Goal: Transaction & Acquisition: Purchase product/service

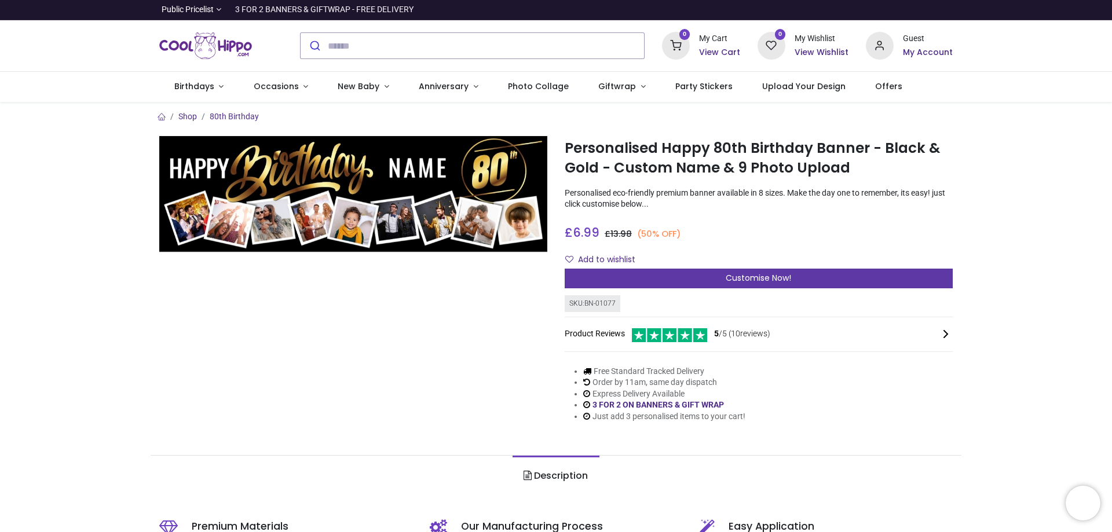
click at [801, 282] on div "Customise Now!" at bounding box center [759, 279] width 388 height 20
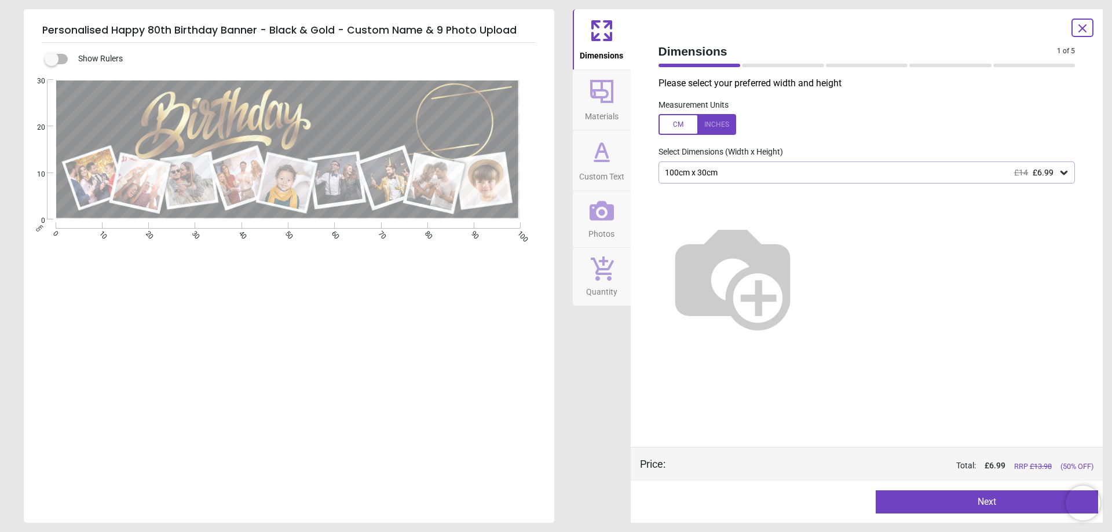
click at [973, 501] on button "Next" at bounding box center [987, 502] width 222 height 23
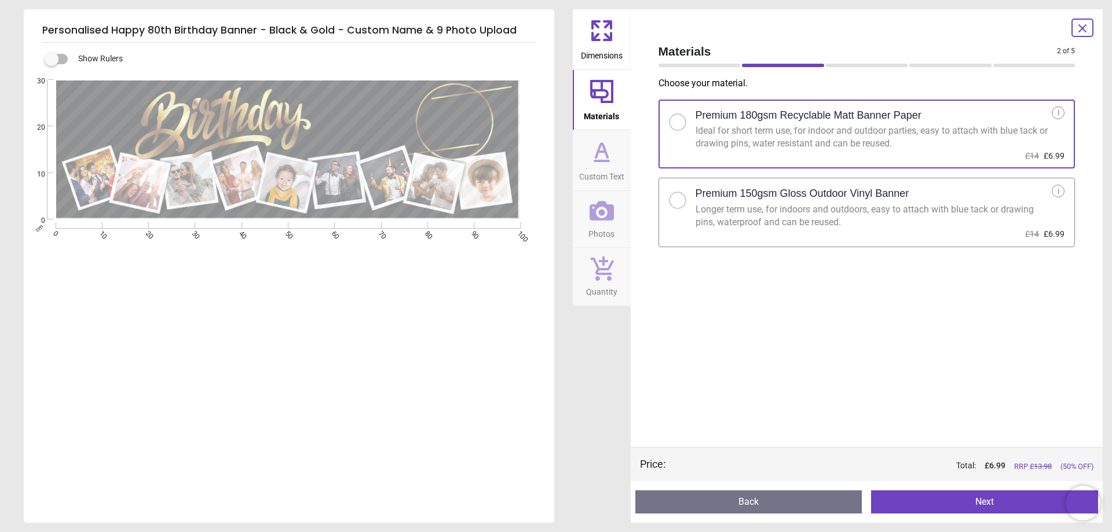
click at [852, 221] on div "Longer term use, for indoors and outdoors, easy to attach with blue tack or dra…" at bounding box center [874, 216] width 357 height 26
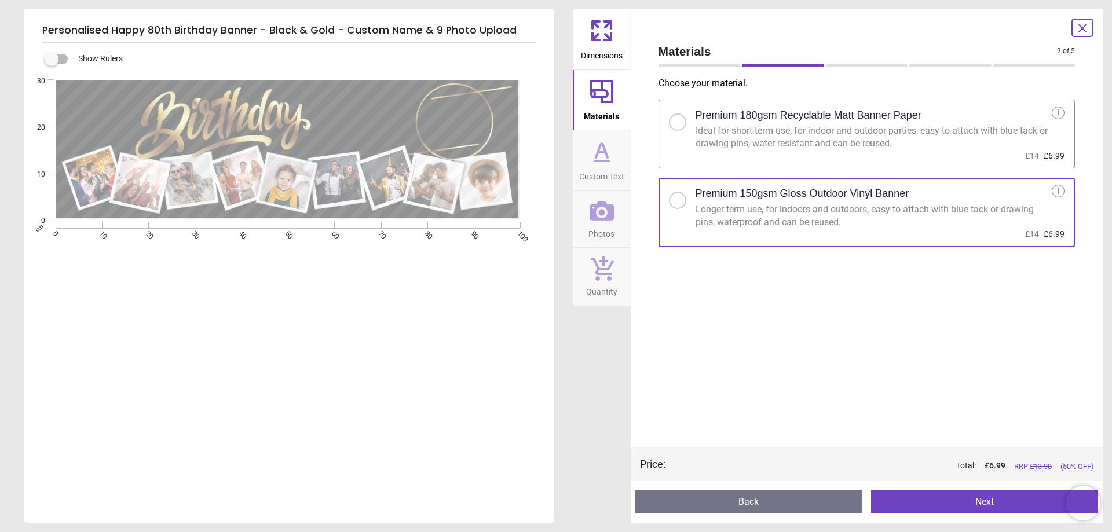
click at [969, 505] on button "Next" at bounding box center [984, 502] width 227 height 23
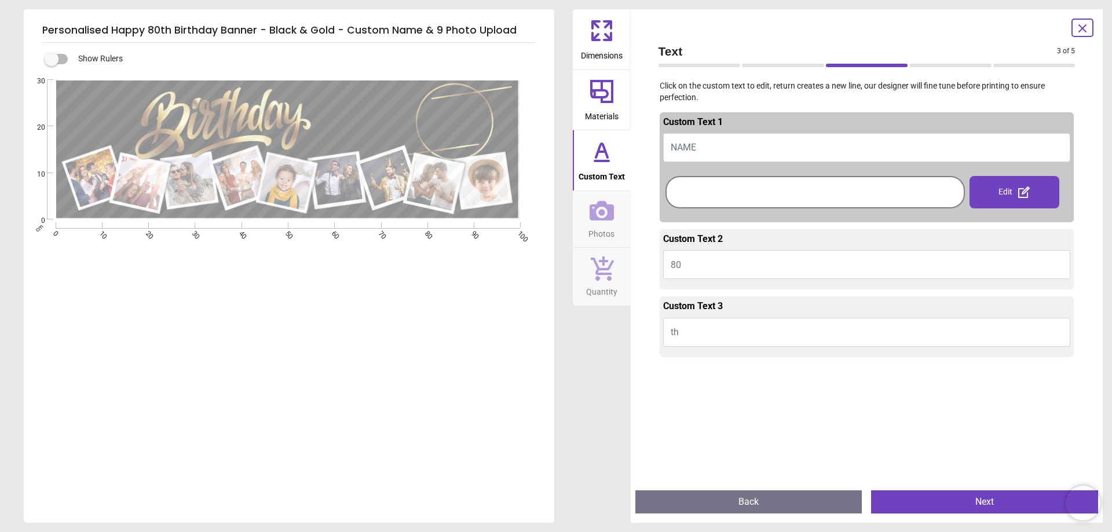
click at [712, 149] on button "NAME" at bounding box center [867, 147] width 408 height 29
click at [347, 119] on textarea "********" at bounding box center [365, 116] width 98 height 23
type textarea "*****"
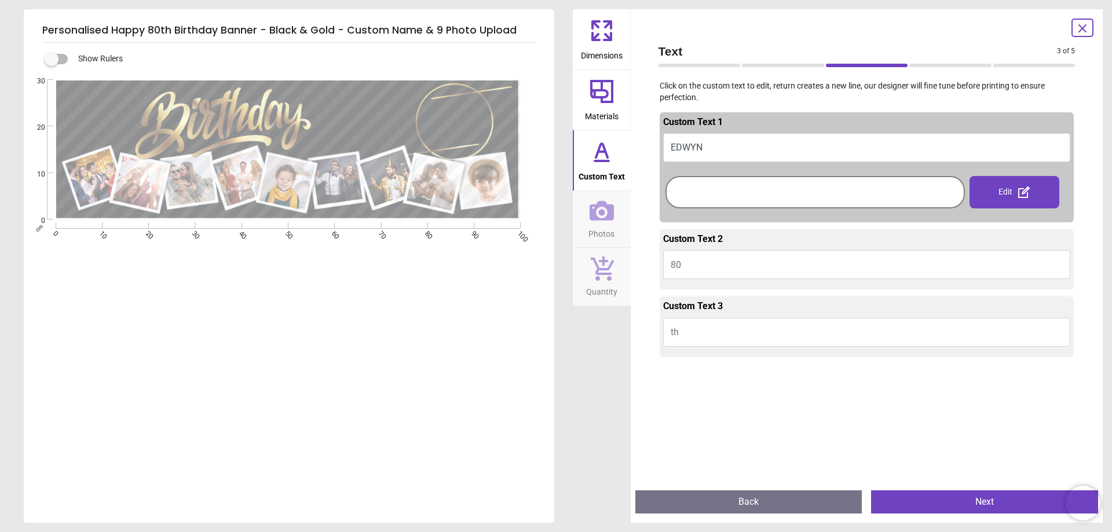
click at [995, 192] on div "Edit" at bounding box center [1015, 192] width 90 height 32
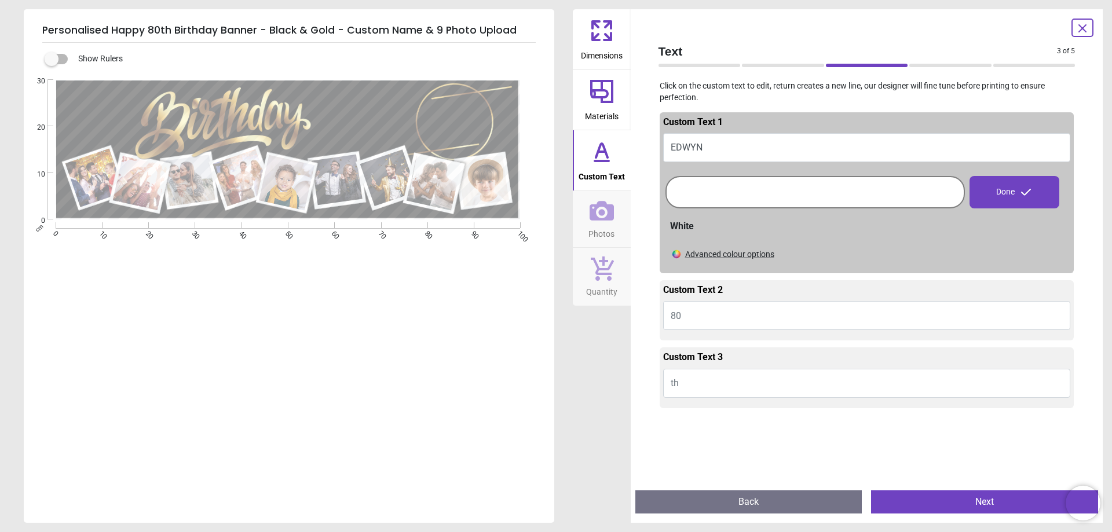
click at [773, 322] on button "80" at bounding box center [867, 315] width 408 height 29
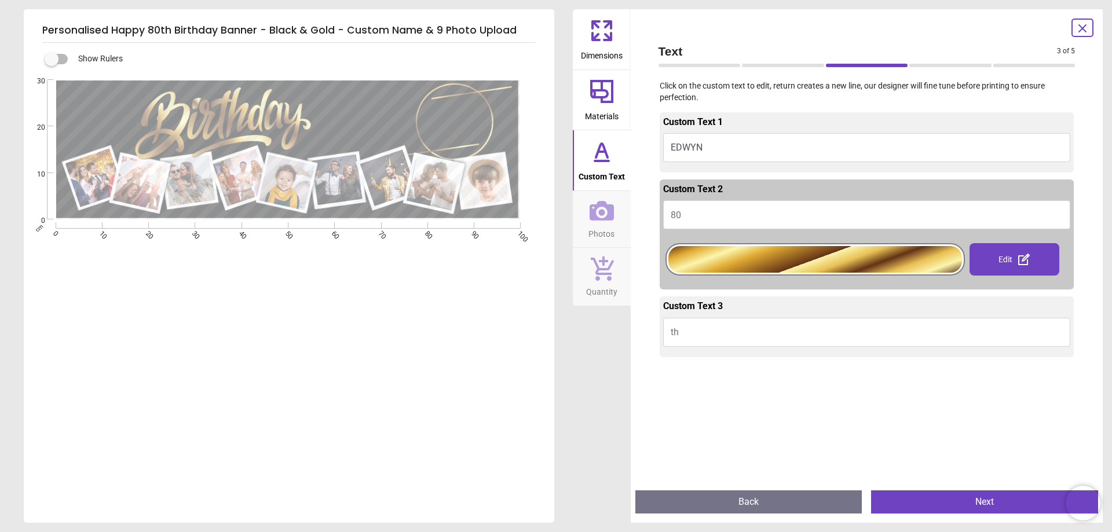
click at [760, 330] on button "th" at bounding box center [867, 332] width 408 height 29
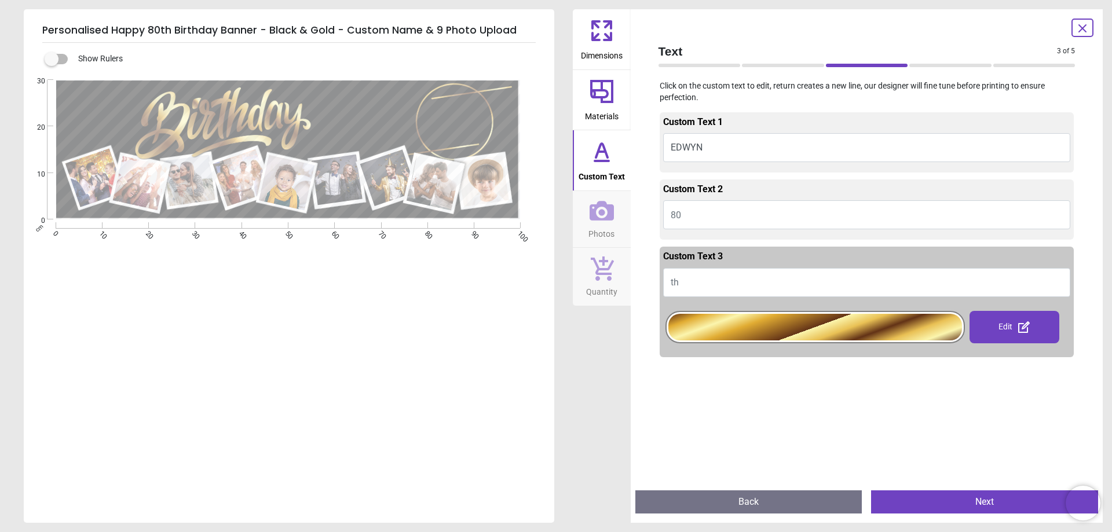
click at [976, 496] on button "Next" at bounding box center [984, 502] width 227 height 23
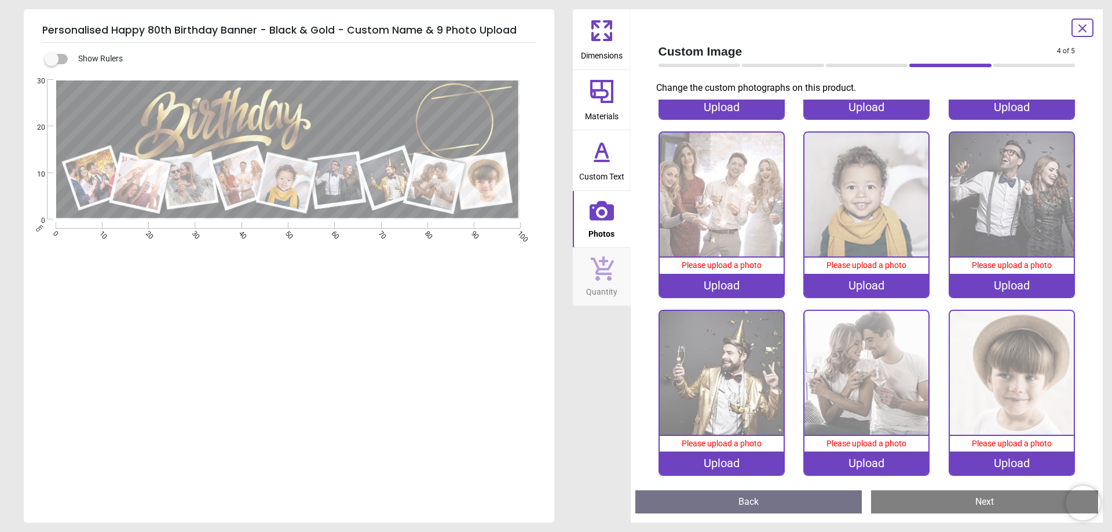
scroll to position [152, 0]
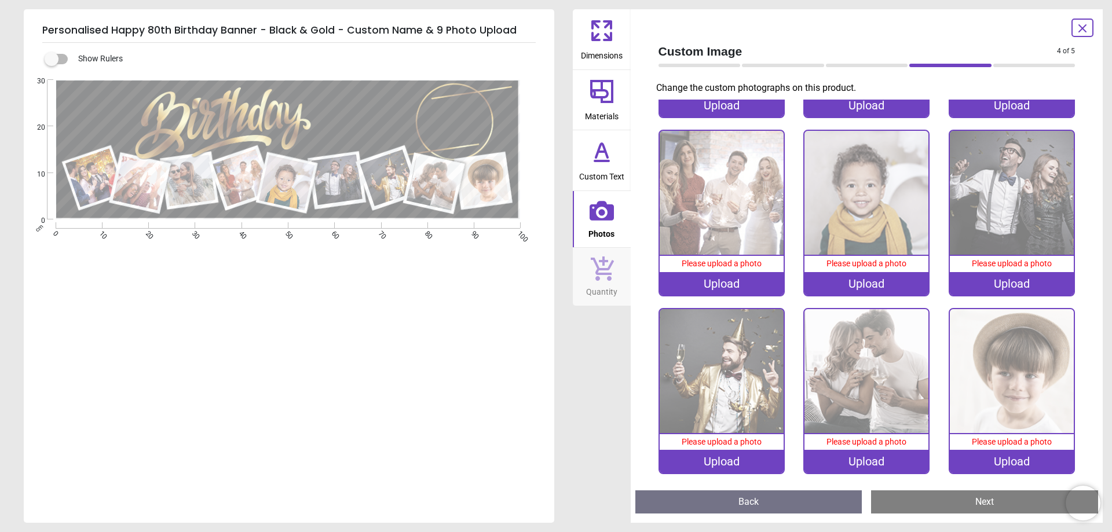
click at [1075, 19] on div at bounding box center [1083, 28] width 22 height 19
click at [1078, 31] on icon at bounding box center [1083, 28] width 14 height 14
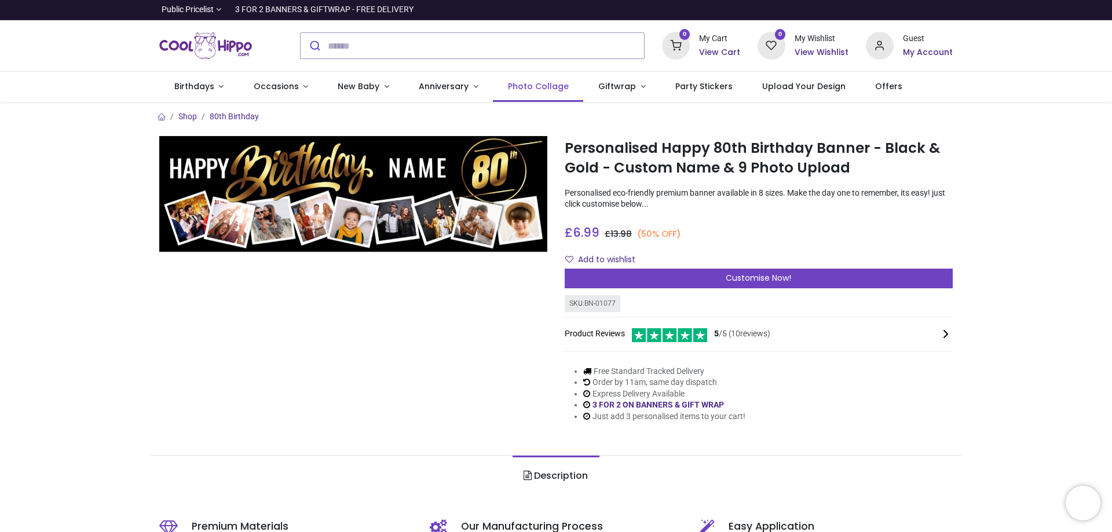
click at [524, 90] on span "Photo Collage" at bounding box center [538, 87] width 61 height 12
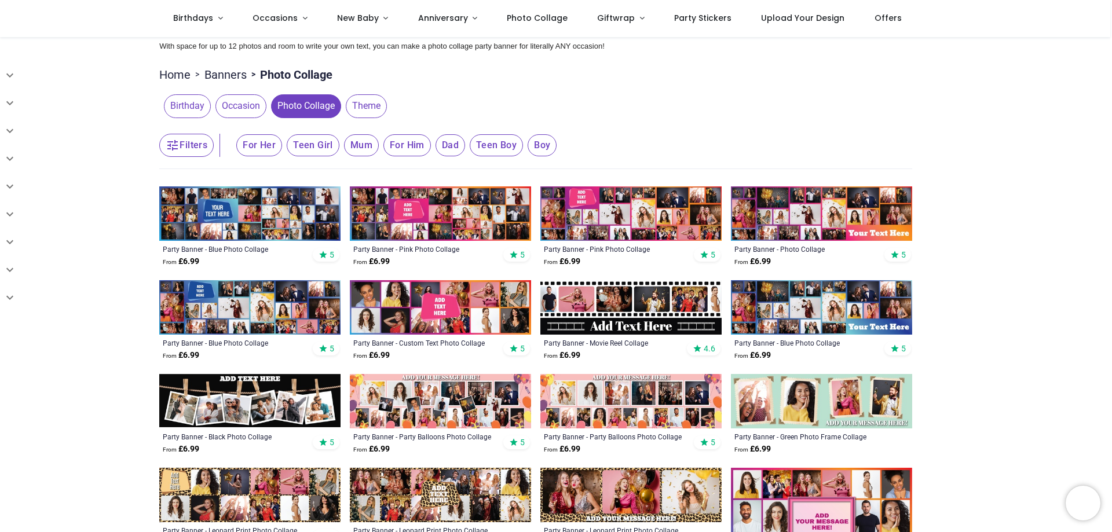
scroll to position [116, 0]
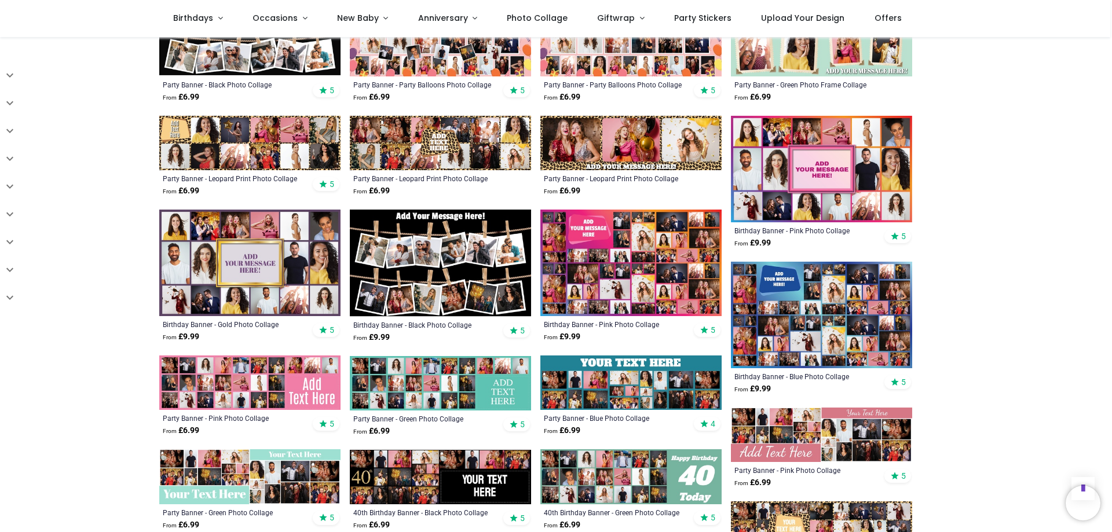
scroll to position [463, 0]
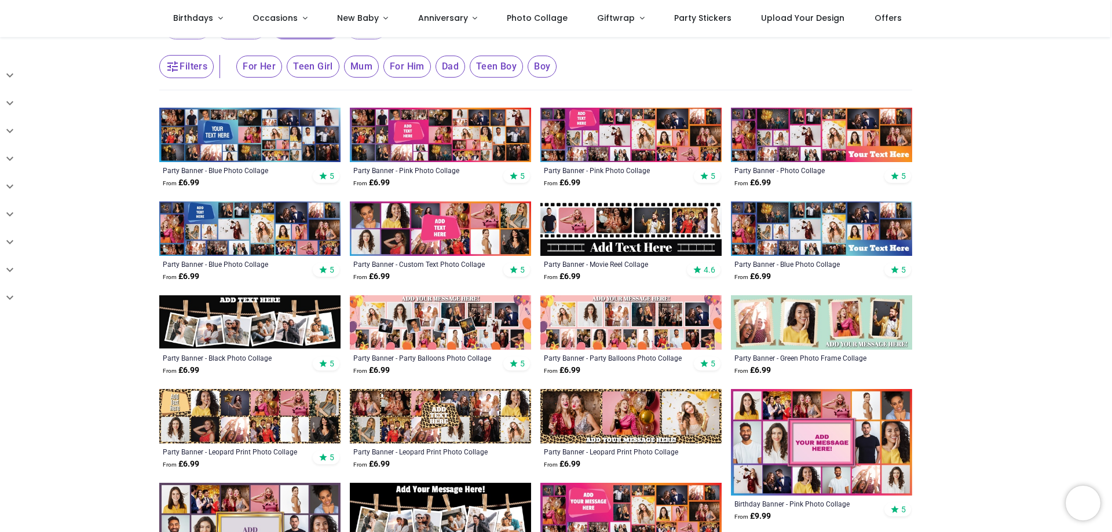
scroll to position [174, 0]
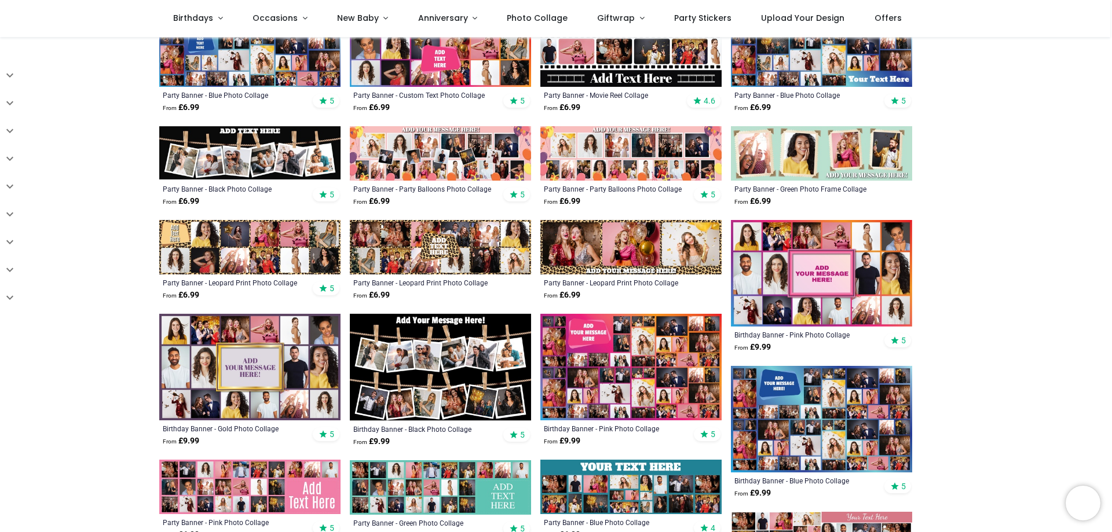
scroll to position [348, 0]
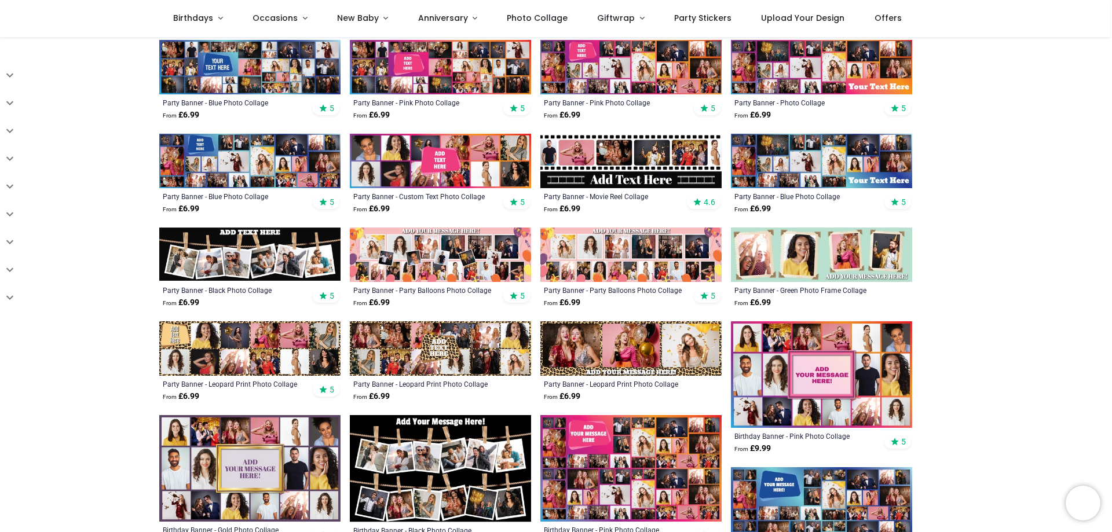
scroll to position [232, 0]
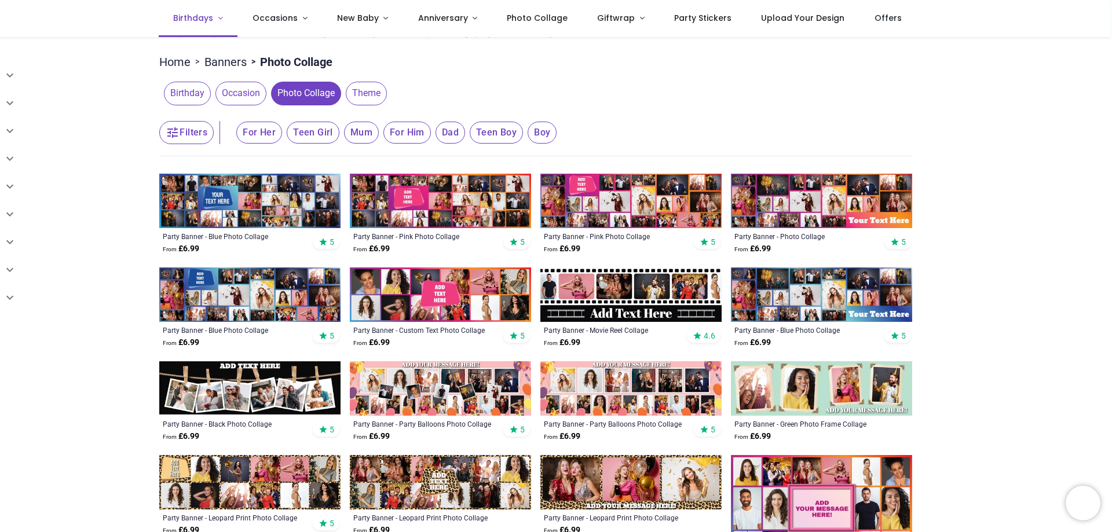
scroll to position [116, 0]
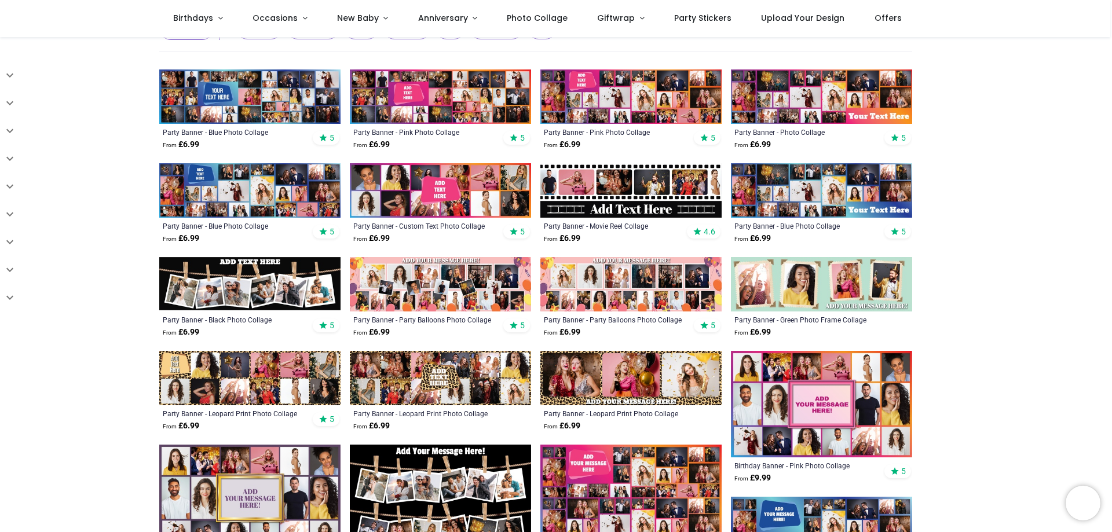
scroll to position [174, 0]
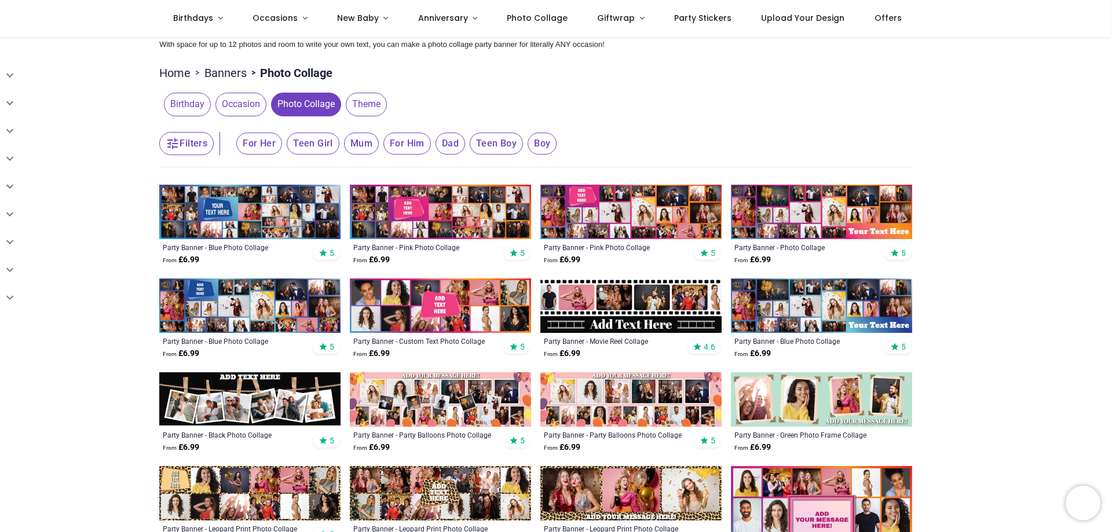
scroll to position [58, 0]
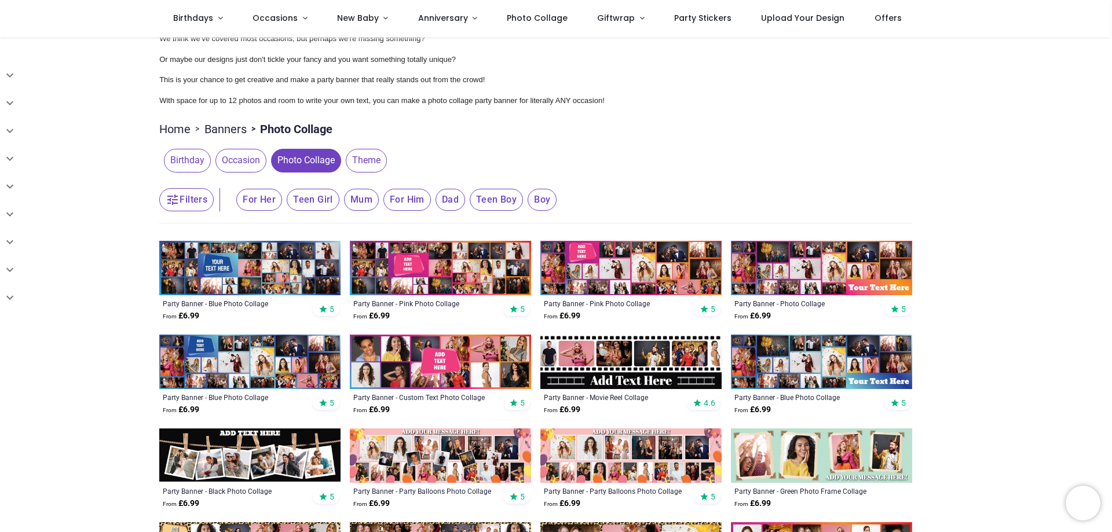
click at [181, 162] on span "Birthday" at bounding box center [187, 160] width 47 height 23
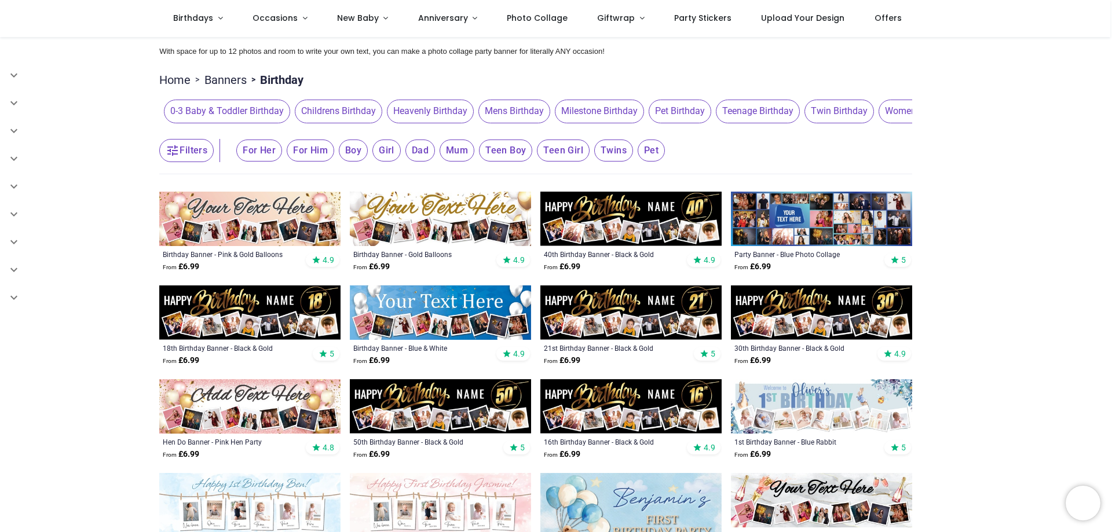
scroll to position [58, 0]
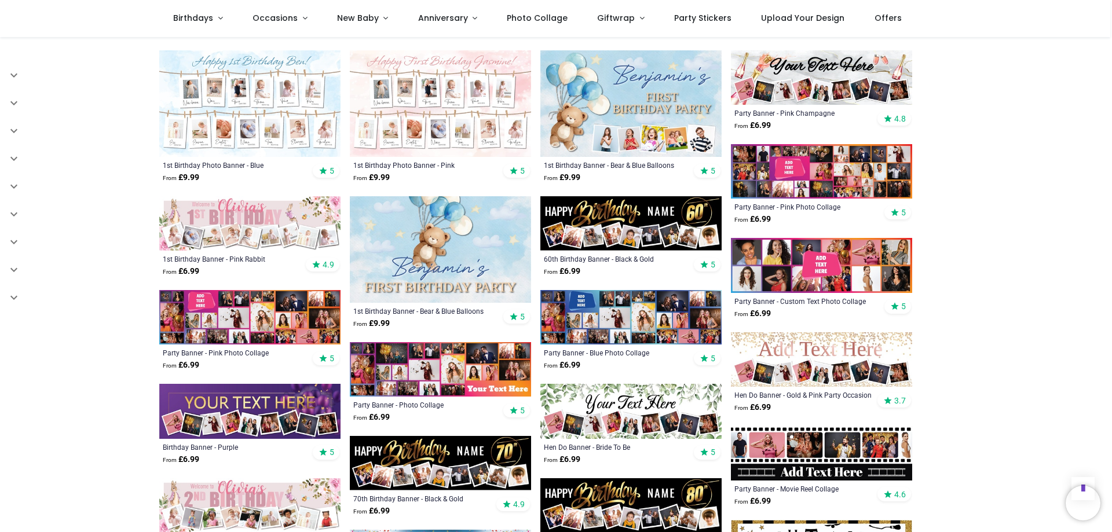
scroll to position [637, 0]
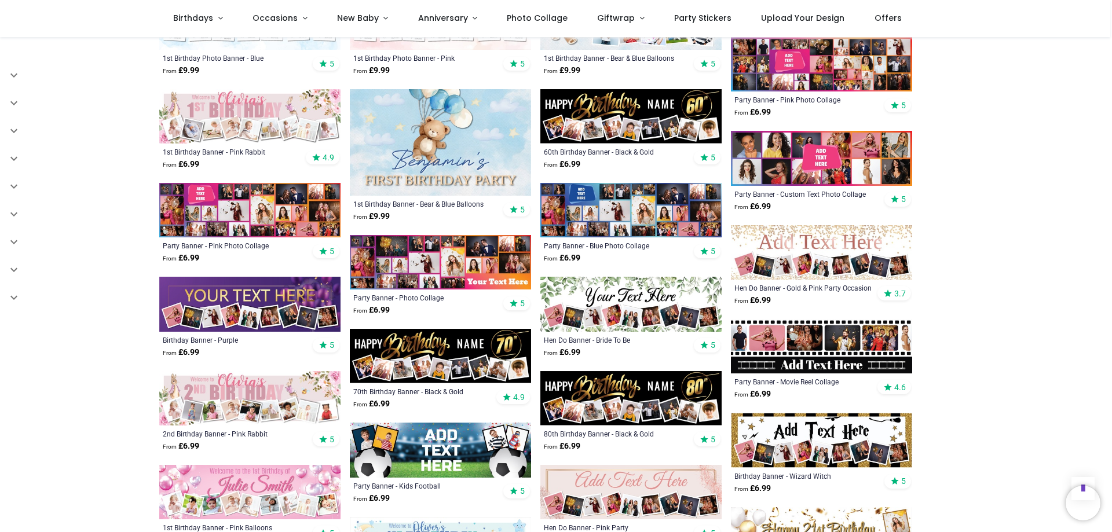
click at [692, 392] on img at bounding box center [631, 398] width 181 height 54
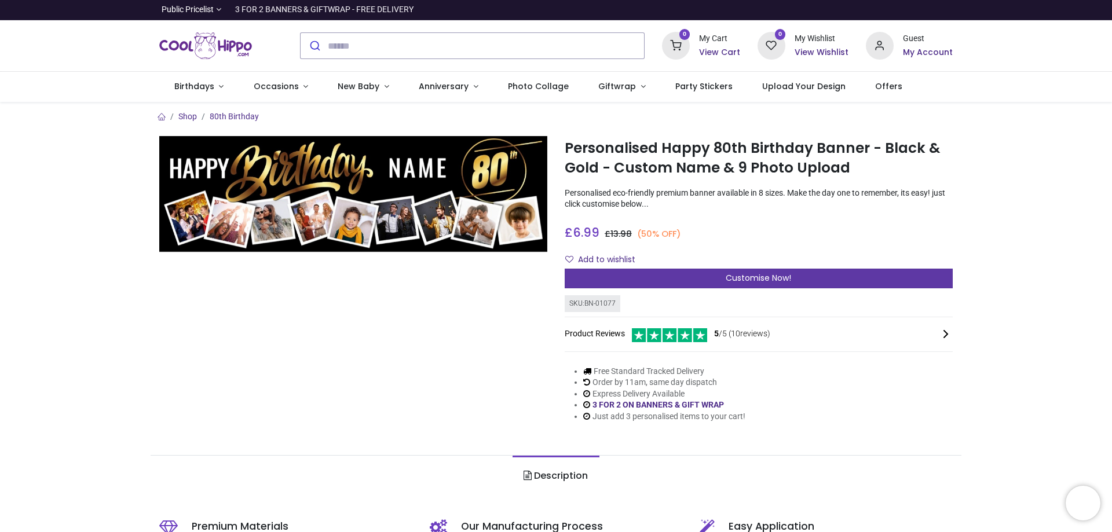
click at [726, 280] on span "Customise Now!" at bounding box center [758, 278] width 65 height 12
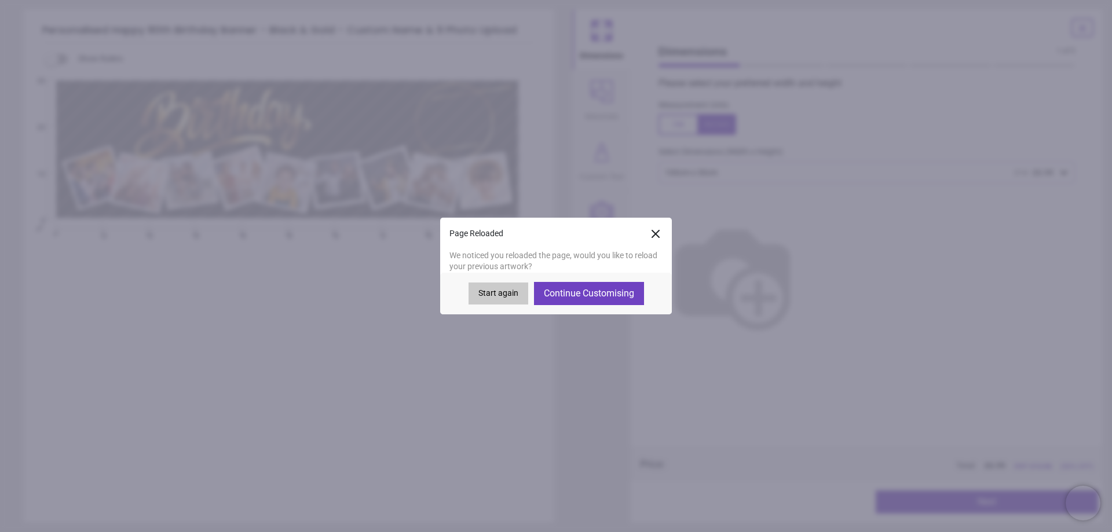
click at [594, 298] on button "Continue Customising" at bounding box center [589, 293] width 110 height 23
type textarea "*****"
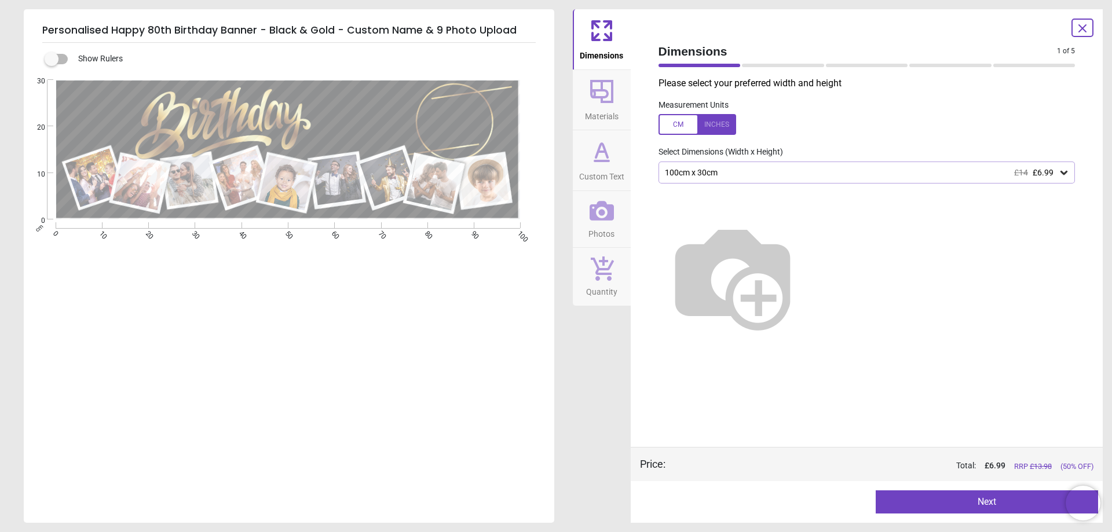
click at [928, 505] on button "Next" at bounding box center [987, 502] width 222 height 23
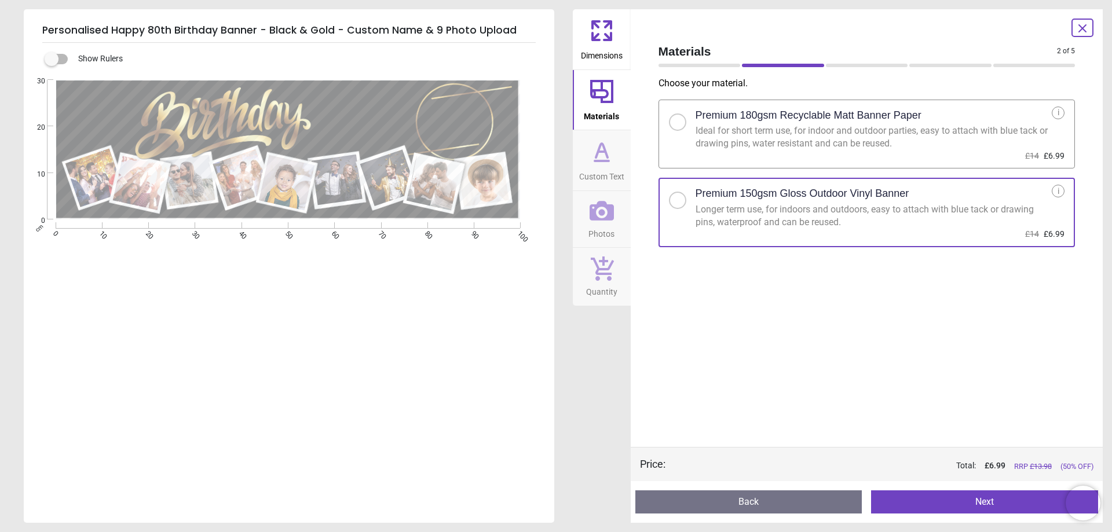
click at [931, 508] on button "Next" at bounding box center [984, 502] width 227 height 23
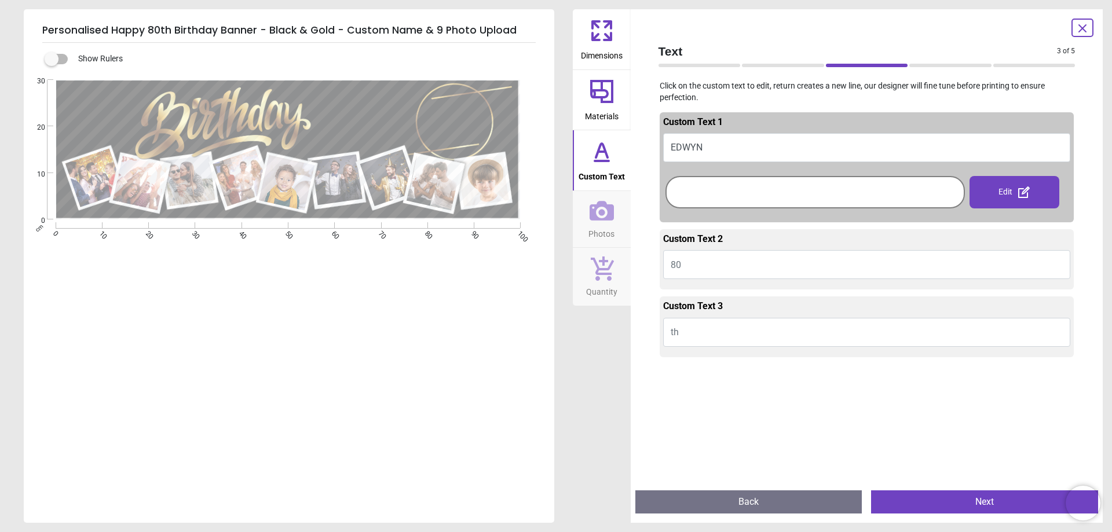
click at [901, 488] on div "Preview Back Next Next" at bounding box center [867, 502] width 473 height 42
click at [904, 498] on button "Next" at bounding box center [984, 502] width 227 height 23
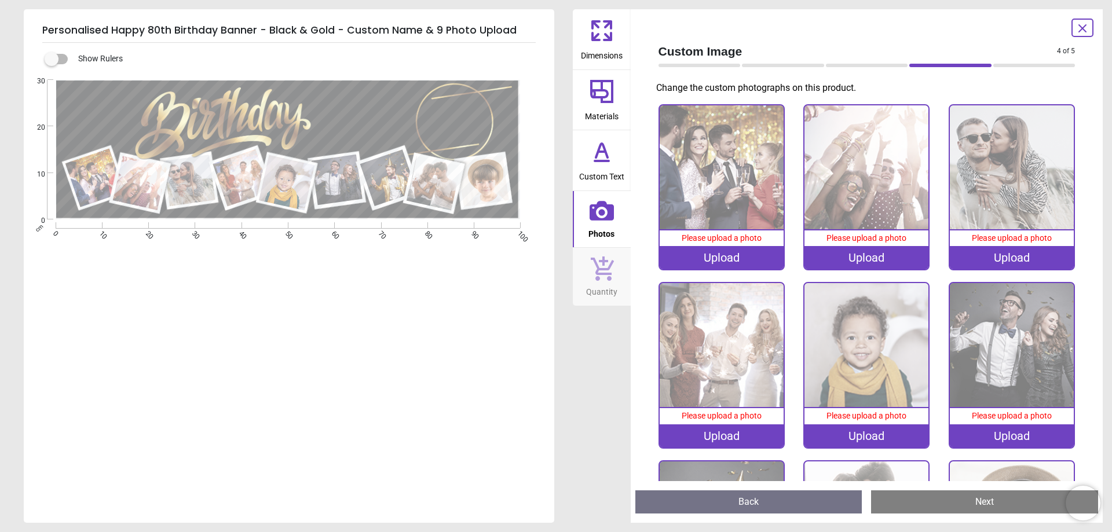
click at [708, 249] on div "Upload" at bounding box center [722, 257] width 124 height 23
click at [896, 258] on div "Upload" at bounding box center [867, 257] width 124 height 23
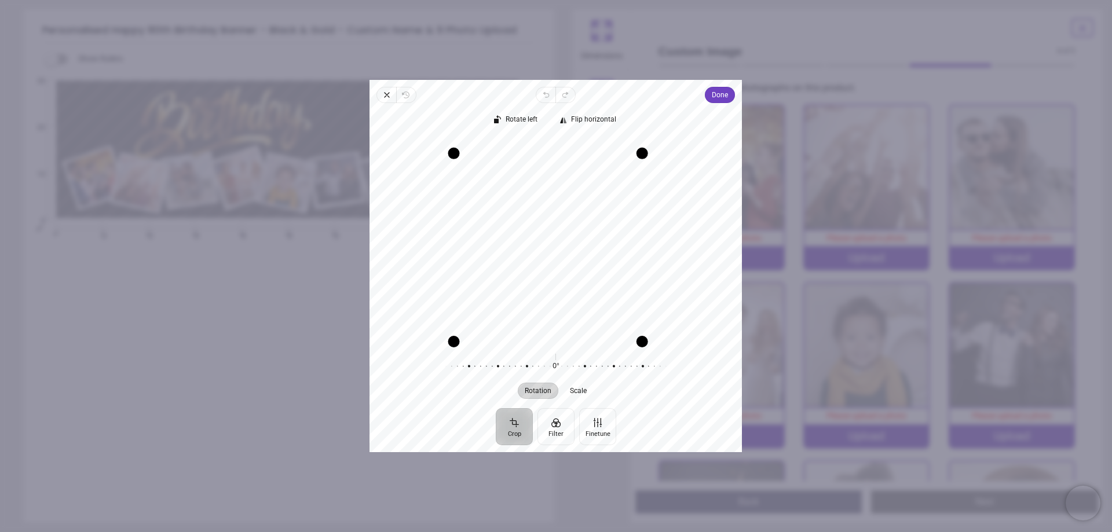
drag, startPoint x: 662, startPoint y: 141, endPoint x: 640, endPoint y: 151, distance: 23.9
click at [640, 151] on div "Drag corner tr" at bounding box center [643, 154] width 12 height 12
drag, startPoint x: 640, startPoint y: 341, endPoint x: 615, endPoint y: 279, distance: 66.6
click at [615, 279] on div "Recenter" at bounding box center [556, 239] width 354 height 204
drag, startPoint x: 504, startPoint y: 251, endPoint x: 496, endPoint y: 251, distance: 8.1
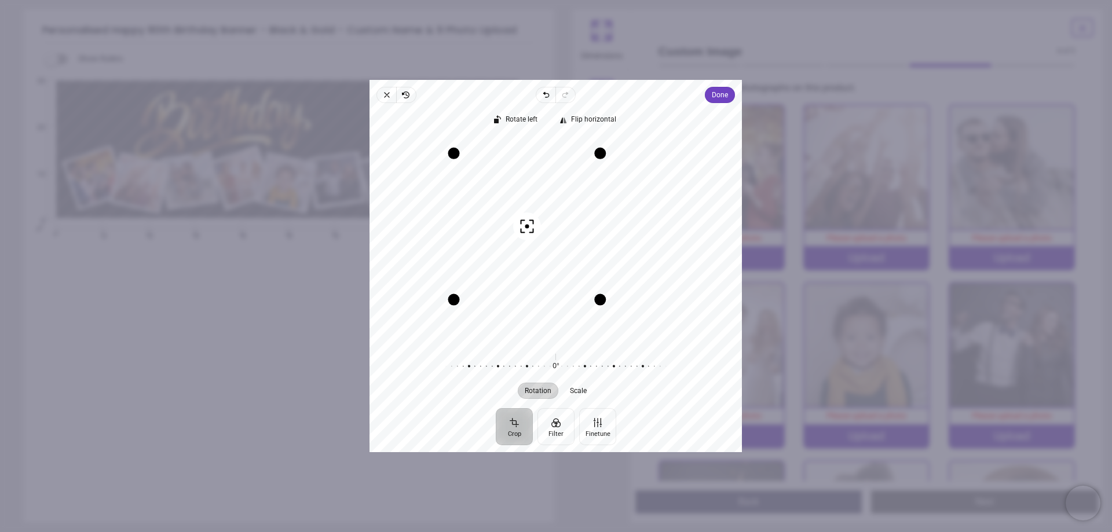
click at [496, 251] on div "Recenter" at bounding box center [556, 239] width 354 height 204
click at [718, 96] on span "Done" at bounding box center [721, 95] width 16 height 14
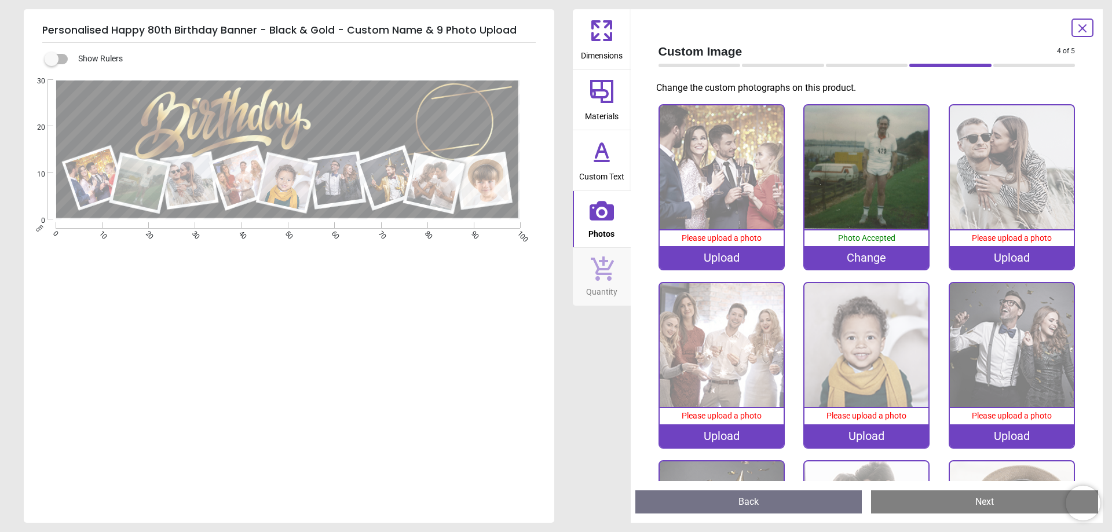
click at [1004, 251] on div "Upload" at bounding box center [1012, 257] width 124 height 23
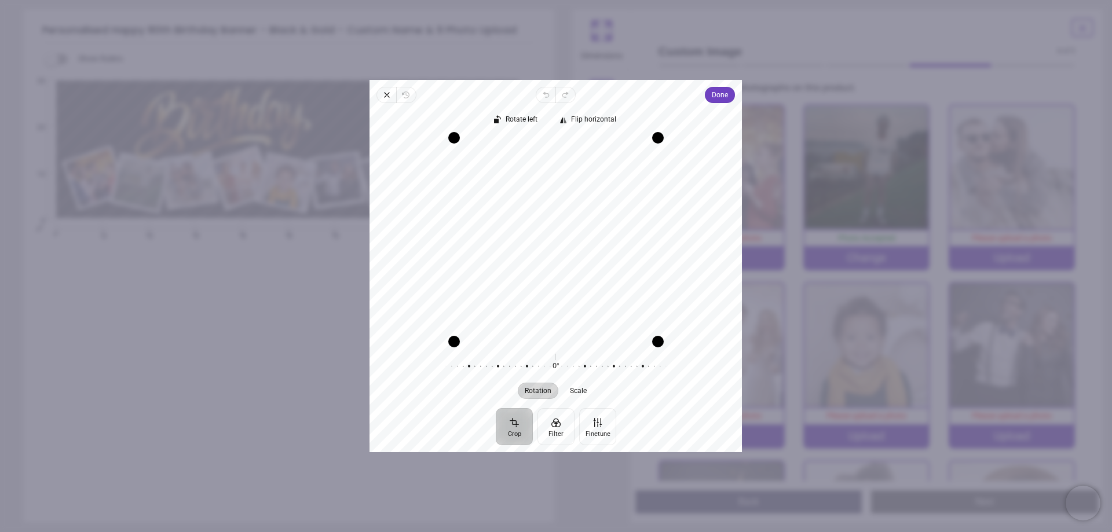
drag, startPoint x: 570, startPoint y: 246, endPoint x: 564, endPoint y: 260, distance: 14.8
click at [564, 260] on div "Recenter" at bounding box center [556, 239] width 354 height 204
click at [717, 99] on span "Done" at bounding box center [721, 95] width 16 height 14
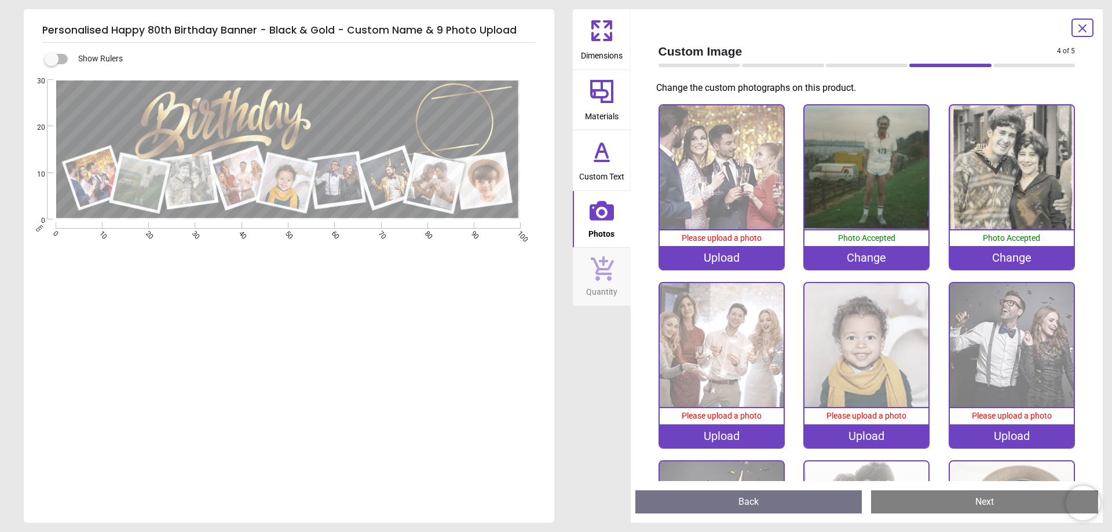
click at [693, 429] on div "Upload" at bounding box center [722, 436] width 124 height 23
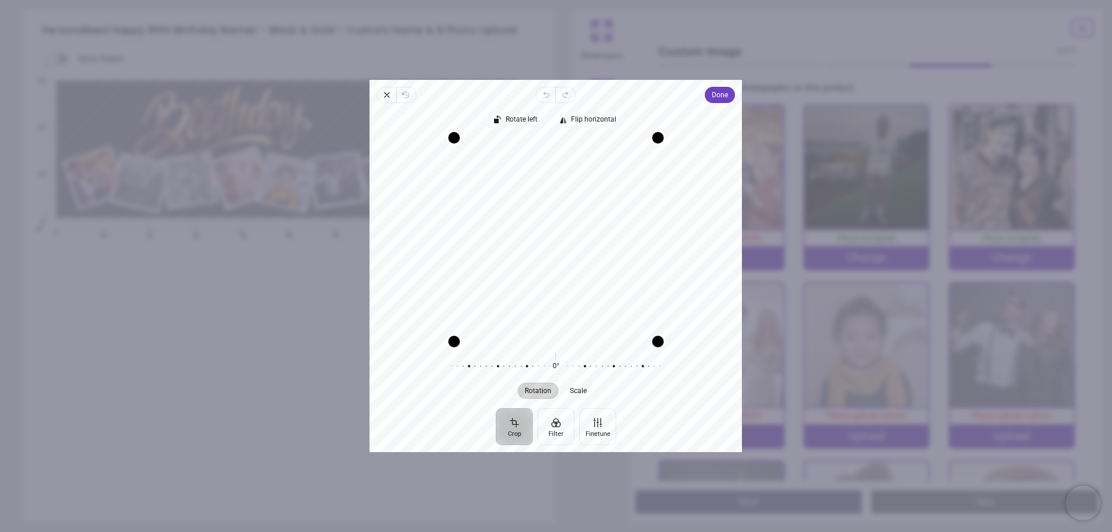
drag, startPoint x: 587, startPoint y: 263, endPoint x: 572, endPoint y: 264, distance: 15.1
click at [572, 264] on div "Recenter" at bounding box center [556, 239] width 354 height 204
drag, startPoint x: 656, startPoint y: 339, endPoint x: 656, endPoint y: 322, distance: 16.8
click at [656, 322] on div "Recenter" at bounding box center [556, 239] width 354 height 204
drag, startPoint x: 596, startPoint y: 297, endPoint x: 587, endPoint y: 299, distance: 8.3
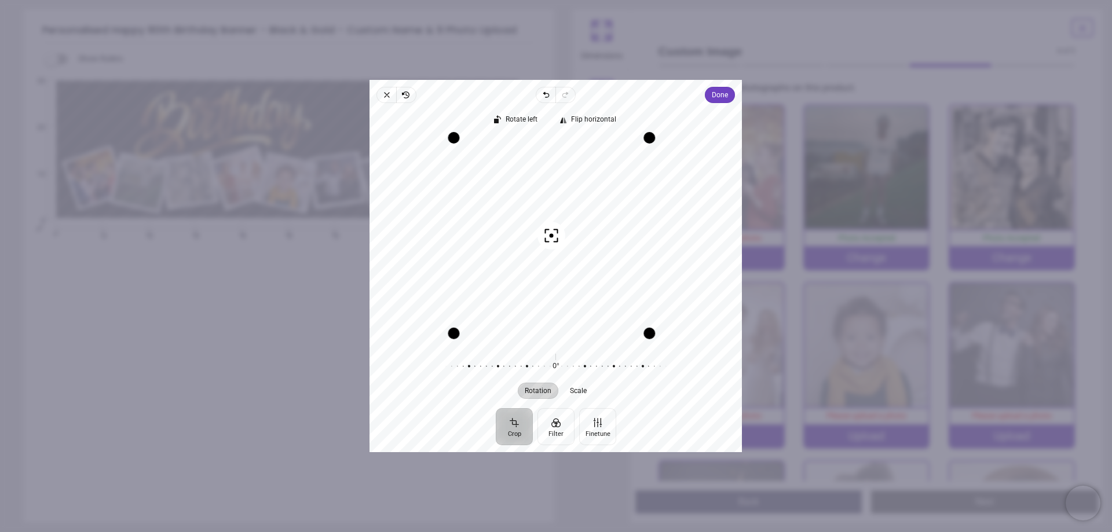
click at [587, 299] on div "Recenter" at bounding box center [556, 239] width 354 height 204
click at [714, 96] on span "Done" at bounding box center [721, 95] width 16 height 14
drag, startPoint x: 565, startPoint y: 264, endPoint x: 554, endPoint y: 261, distance: 11.2
click at [554, 261] on div "Recenter" at bounding box center [556, 239] width 354 height 204
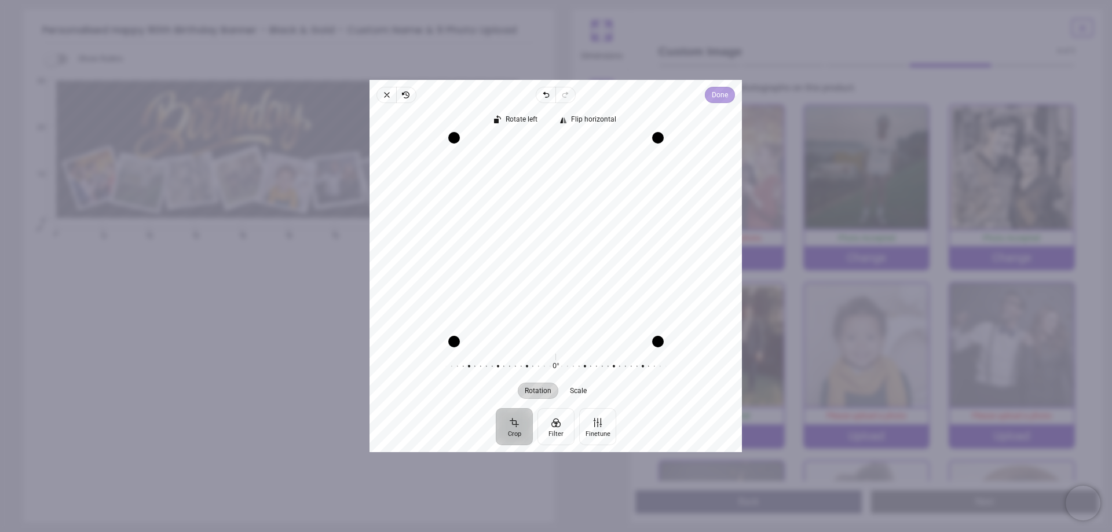
click at [718, 94] on span "Done" at bounding box center [721, 95] width 16 height 14
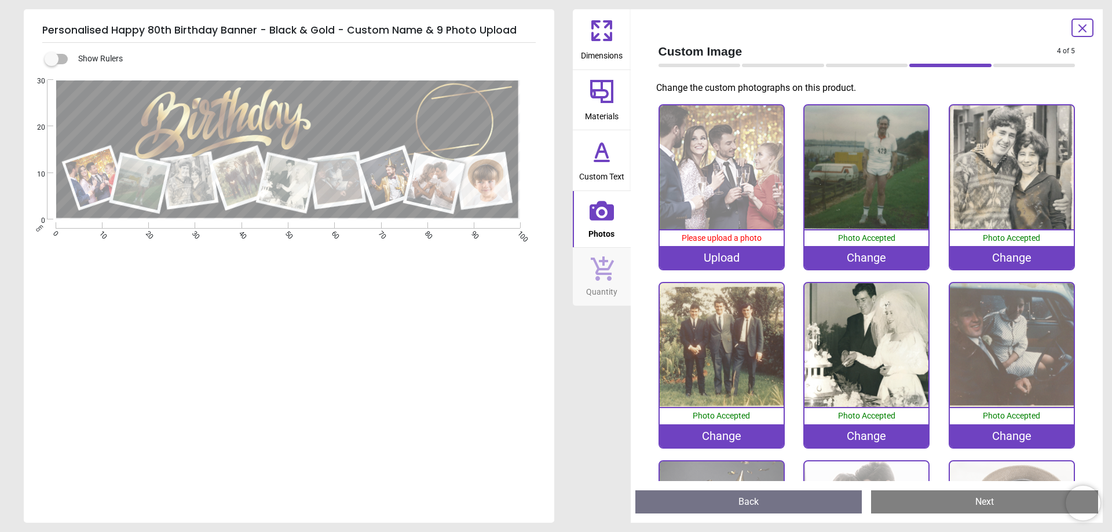
scroll to position [94, 0]
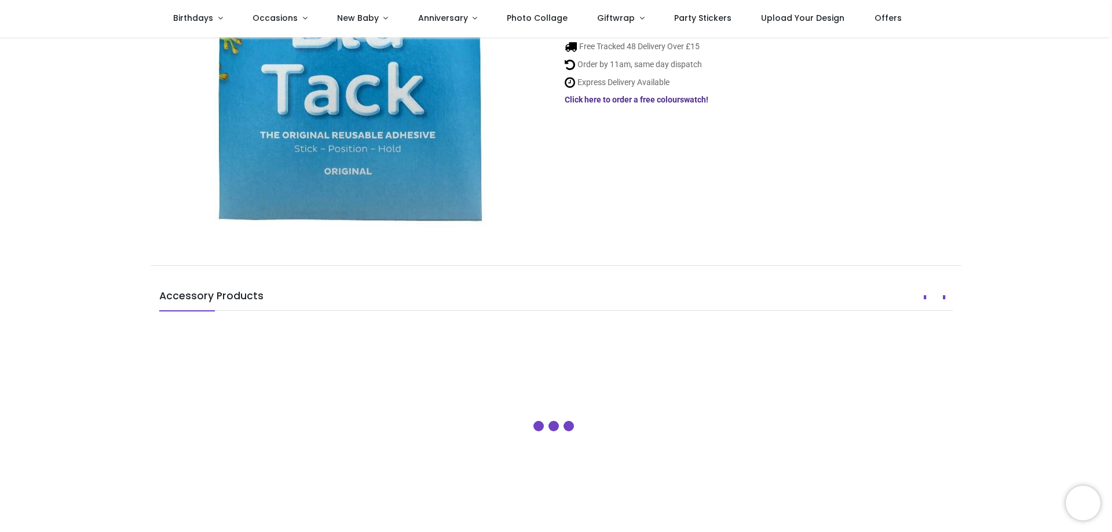
scroll to position [290, 0]
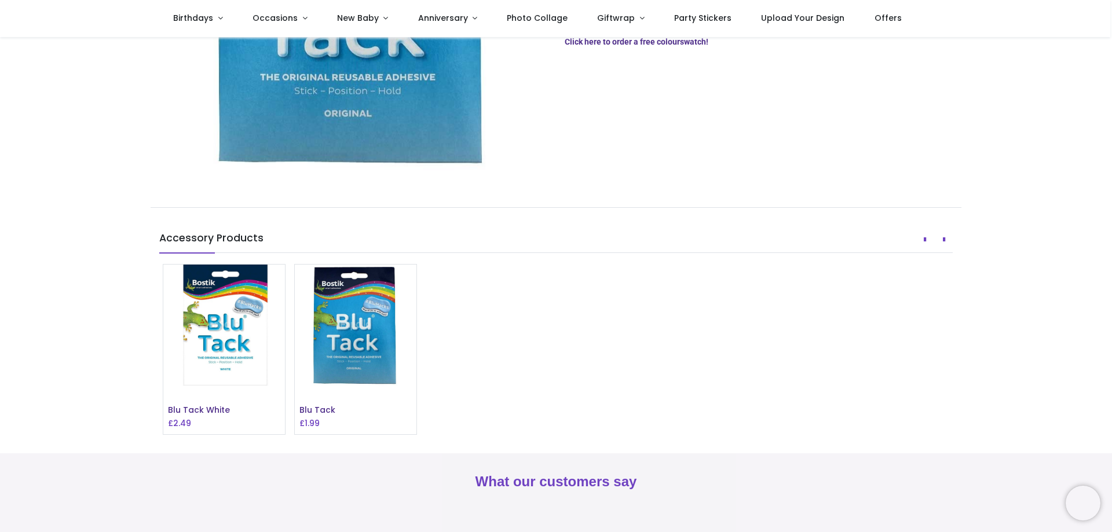
click at [177, 342] on img at bounding box center [224, 326] width 122 height 122
click at [197, 338] on img at bounding box center [224, 326] width 122 height 122
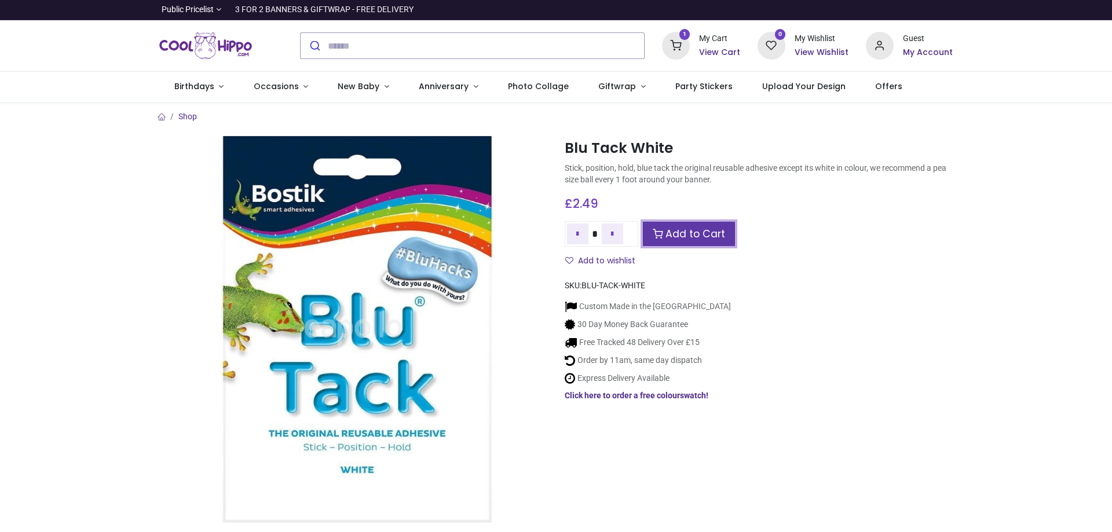
click at [717, 239] on link "Add to Cart" at bounding box center [689, 234] width 92 height 25
click at [685, 239] on link "Add to Cart" at bounding box center [689, 234] width 92 height 25
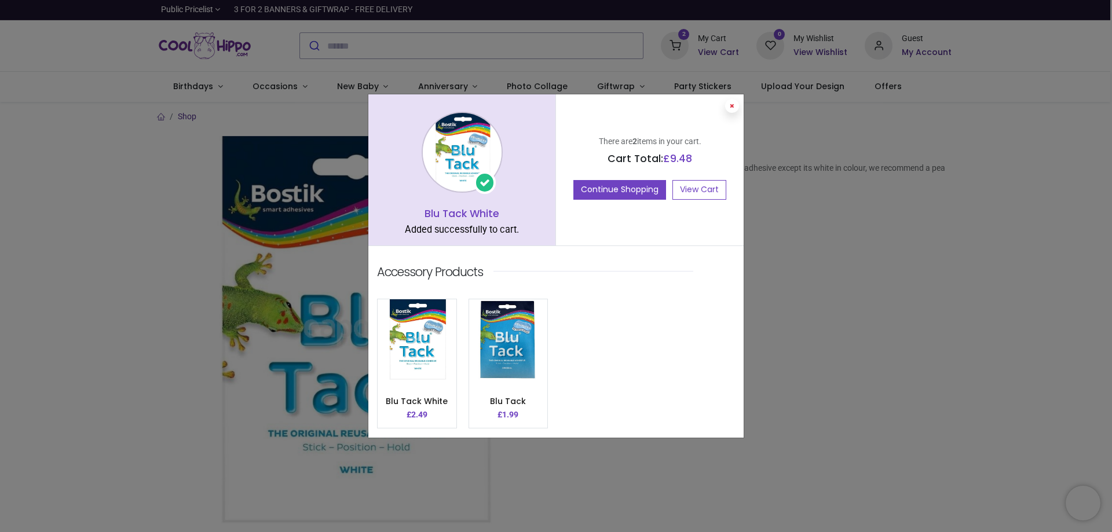
click at [737, 106] on button at bounding box center [732, 106] width 14 height 14
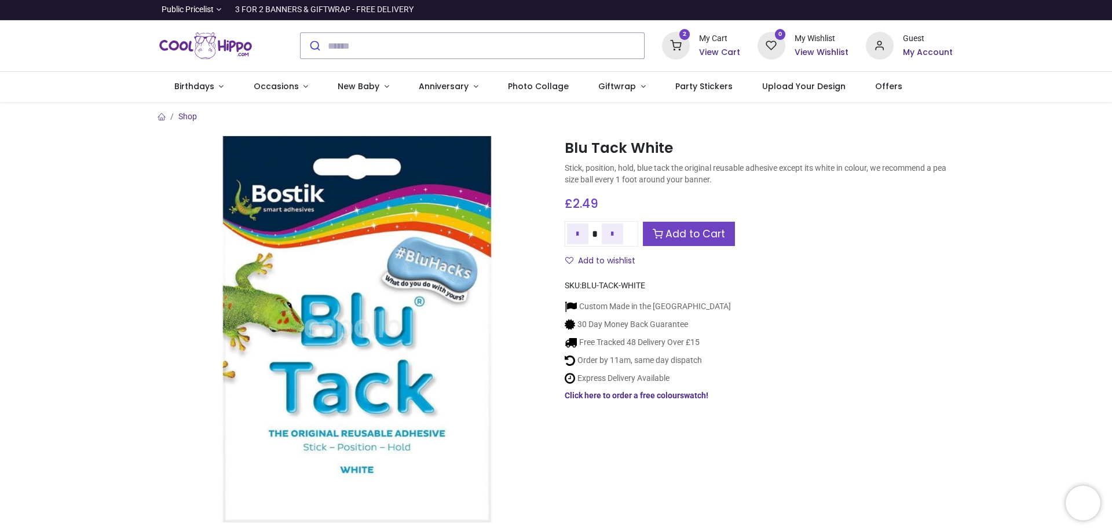
click at [703, 34] on div "My Cart" at bounding box center [719, 39] width 41 height 12
click at [690, 56] on div "2 My Cart View Cart" at bounding box center [701, 46] width 78 height 28
click at [677, 42] on icon at bounding box center [676, 46] width 28 height 28
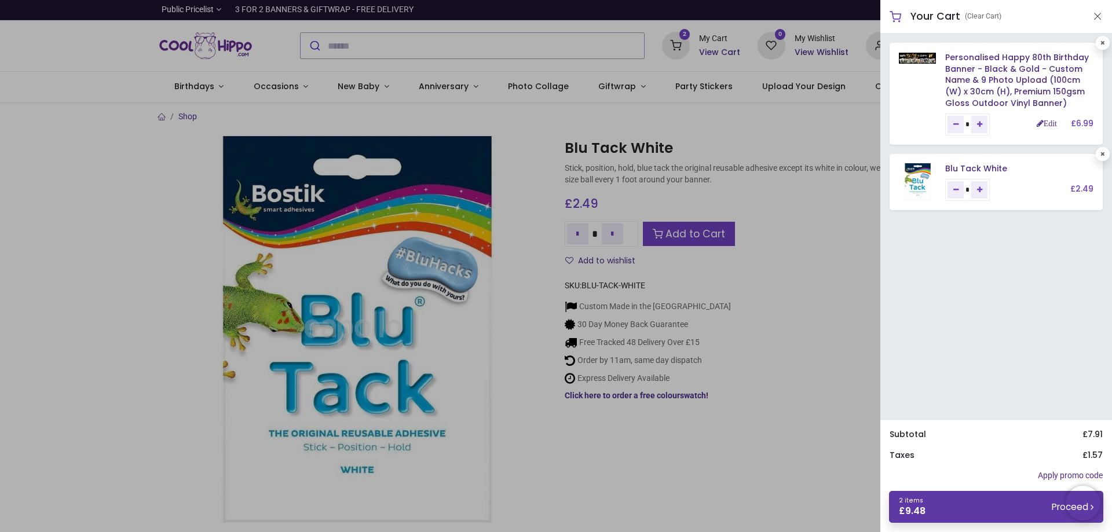
click at [941, 496] on link "2 items £ 9.48 Proceed" at bounding box center [996, 507] width 214 height 32
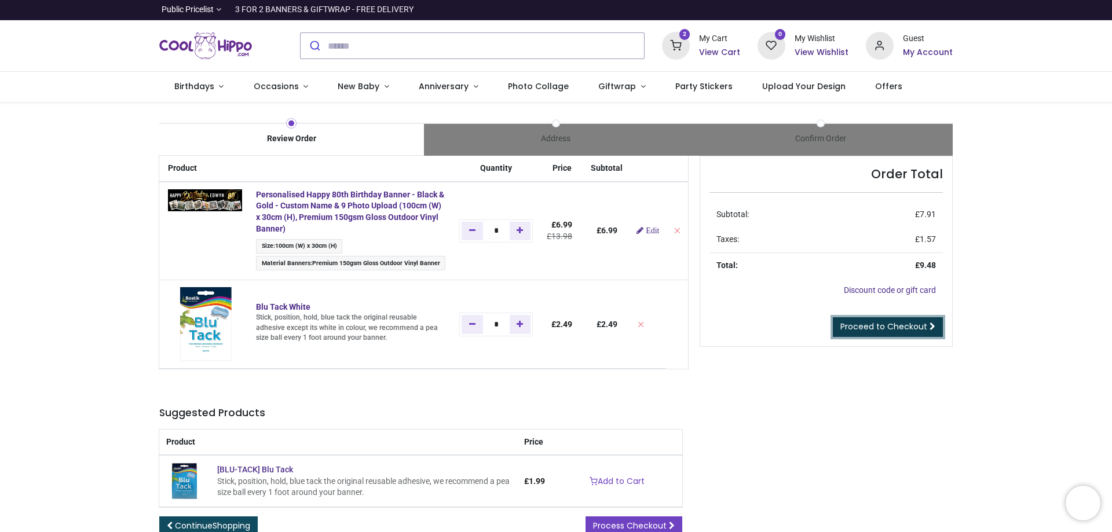
click at [912, 327] on span "Proceed to Checkout" at bounding box center [884, 327] width 87 height 12
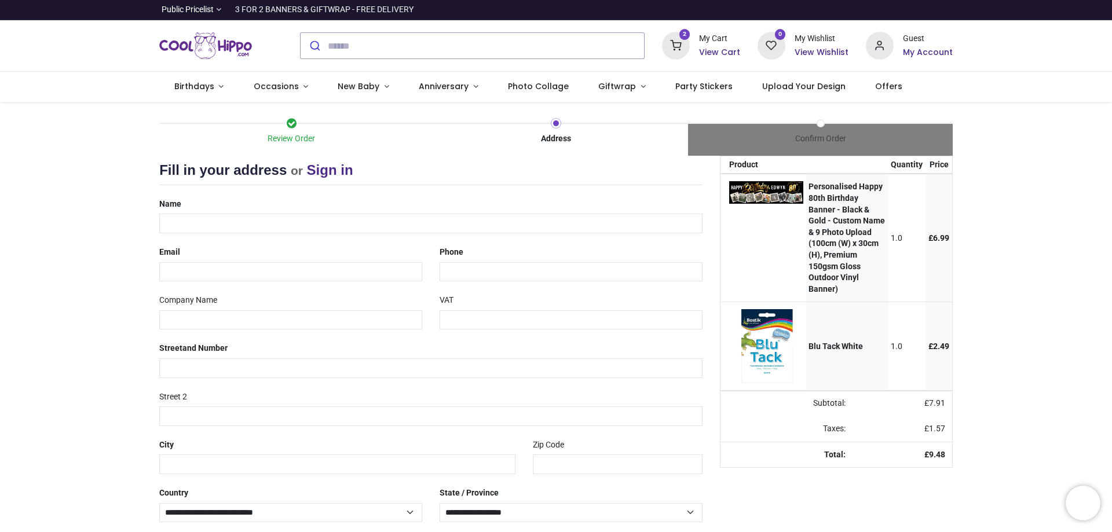
select select "***"
click at [913, 53] on h6 "My Account" at bounding box center [928, 53] width 50 height 12
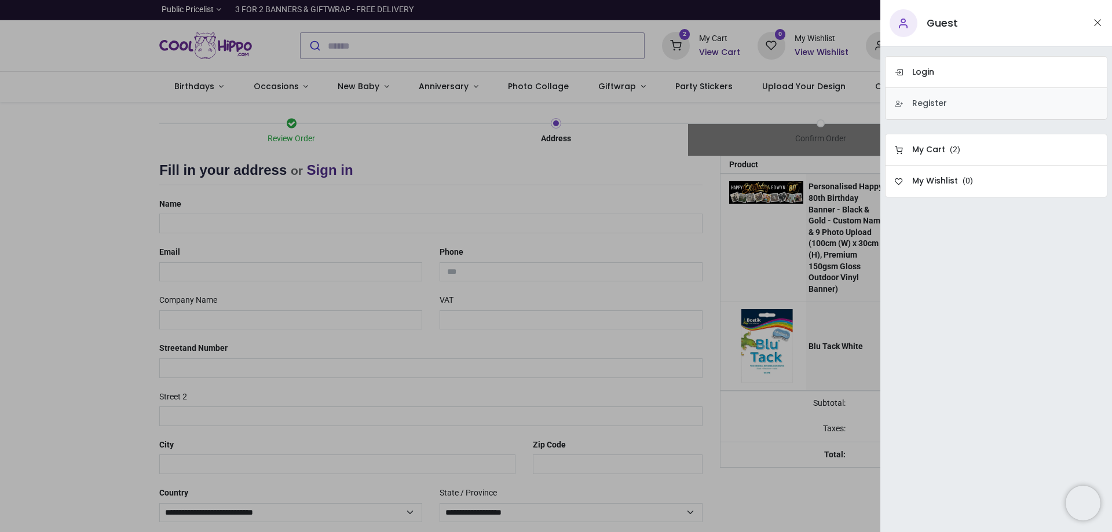
click at [940, 100] on h6 "Register" at bounding box center [929, 104] width 35 height 12
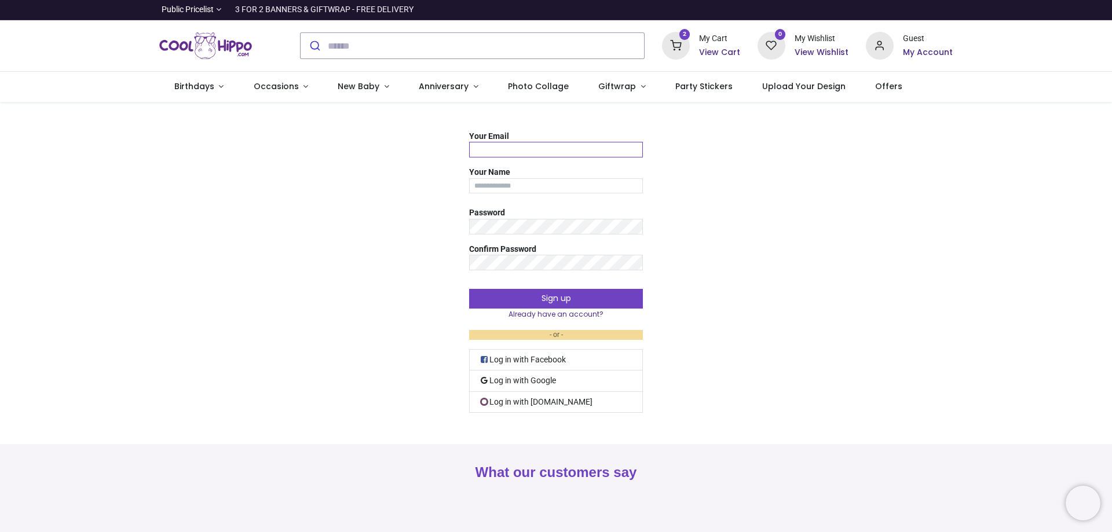
click at [527, 149] on input "Your Email" at bounding box center [556, 150] width 174 height 16
type input "**********"
click at [492, 294] on button "Sign up" at bounding box center [556, 299] width 174 height 20
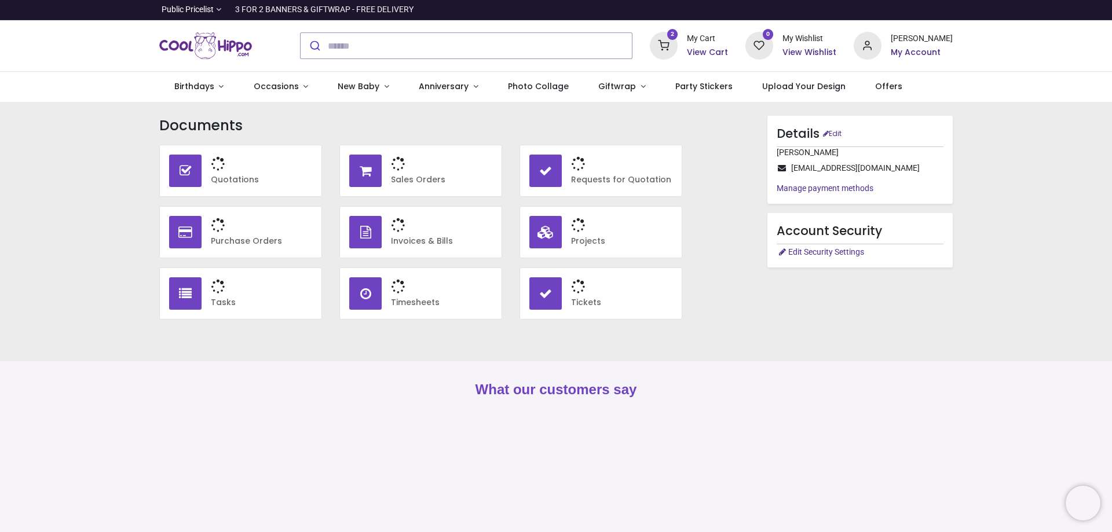
type input "**********"
click at [881, 49] on icon at bounding box center [868, 46] width 28 height 28
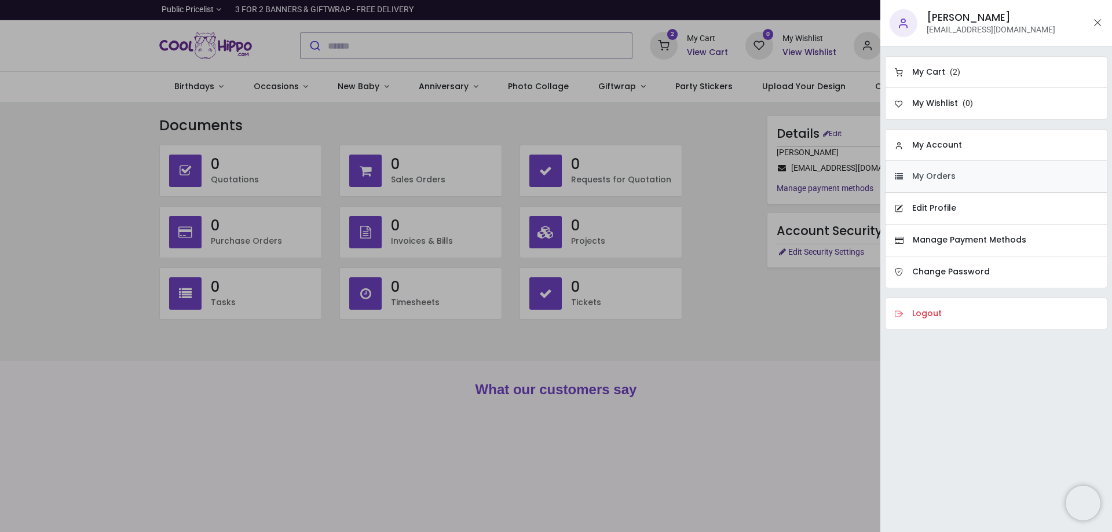
click at [968, 168] on link "My Orders" at bounding box center [996, 177] width 222 height 32
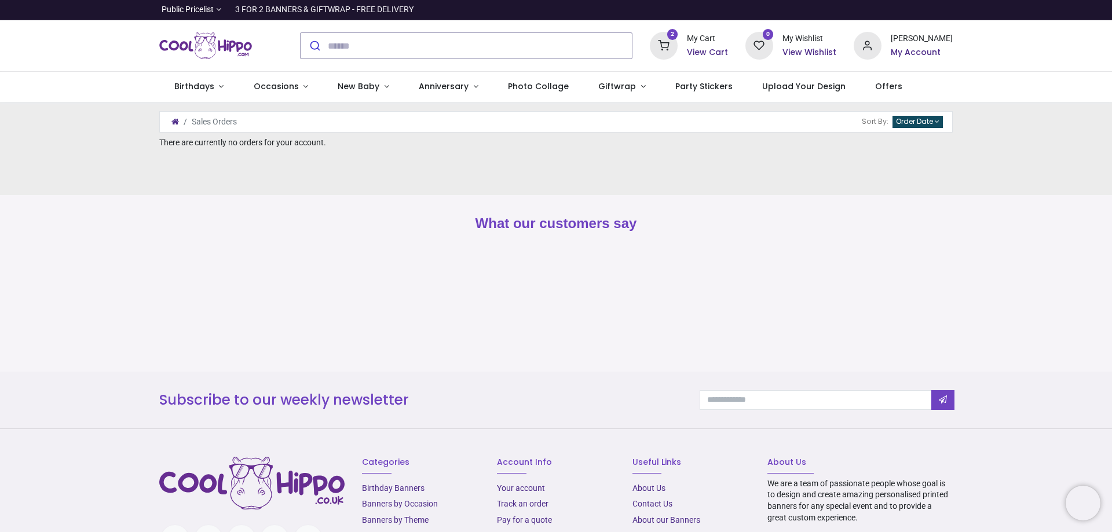
type input "**********"
click at [709, 53] on h6 "View Cart" at bounding box center [707, 53] width 41 height 12
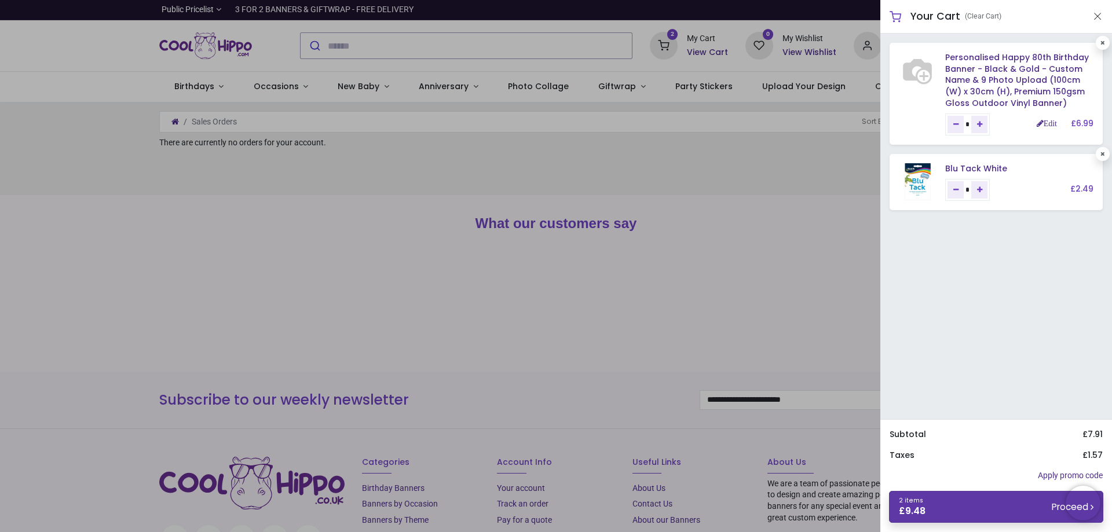
click at [976, 494] on link "2 items £ 9.48 Proceed" at bounding box center [996, 507] width 214 height 32
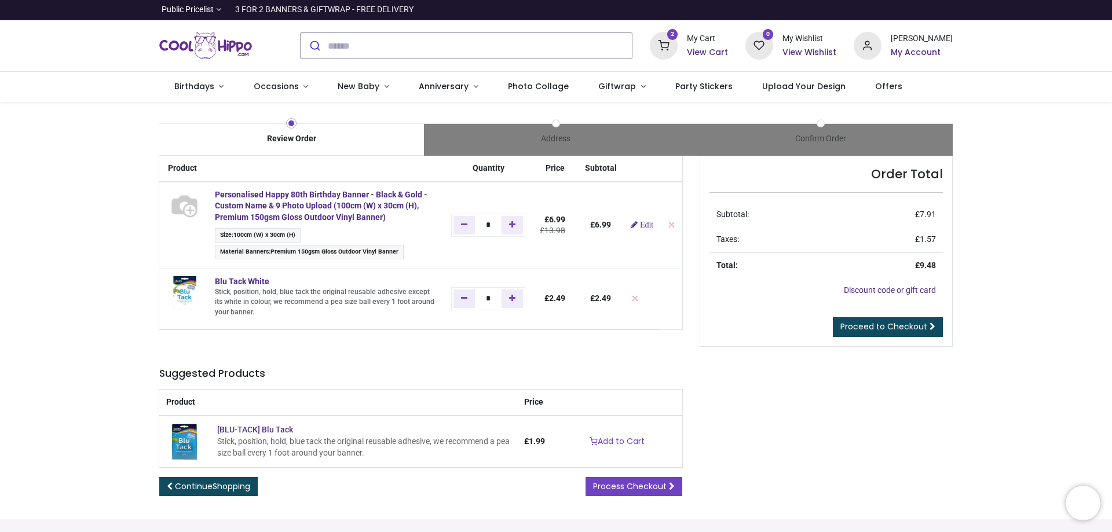
type input "**********"
click at [904, 322] on span "Proceed to Checkout" at bounding box center [884, 327] width 87 height 12
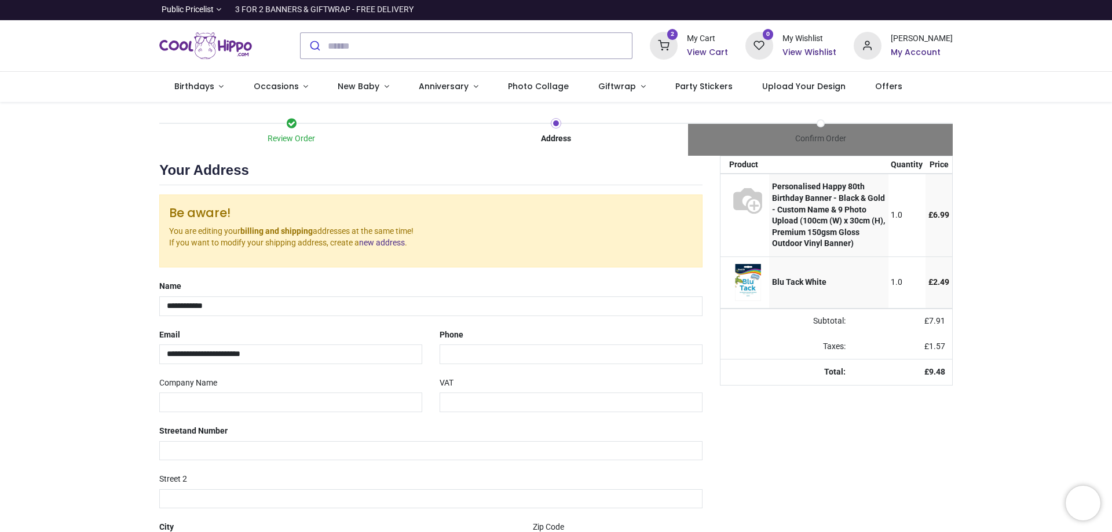
select select "***"
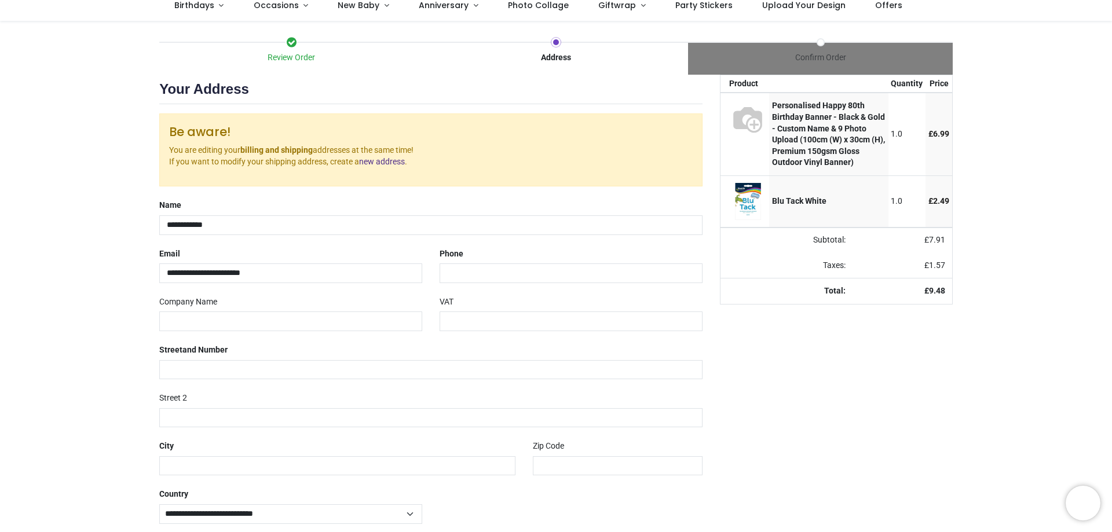
scroll to position [116, 0]
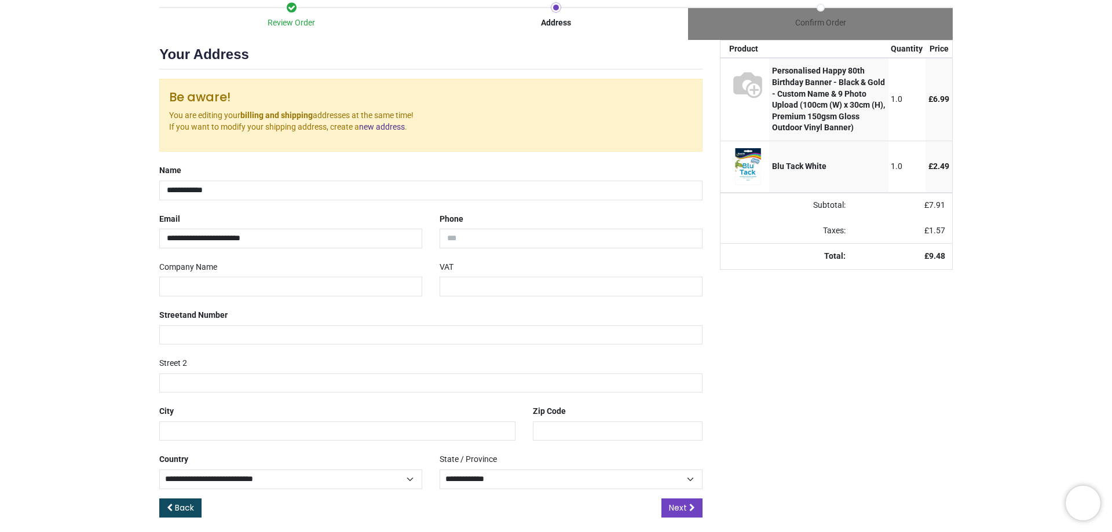
click at [277, 323] on div "Street and Number" at bounding box center [431, 325] width 561 height 39
click at [271, 334] on input "text" at bounding box center [430, 336] width 543 height 20
type input "**********"
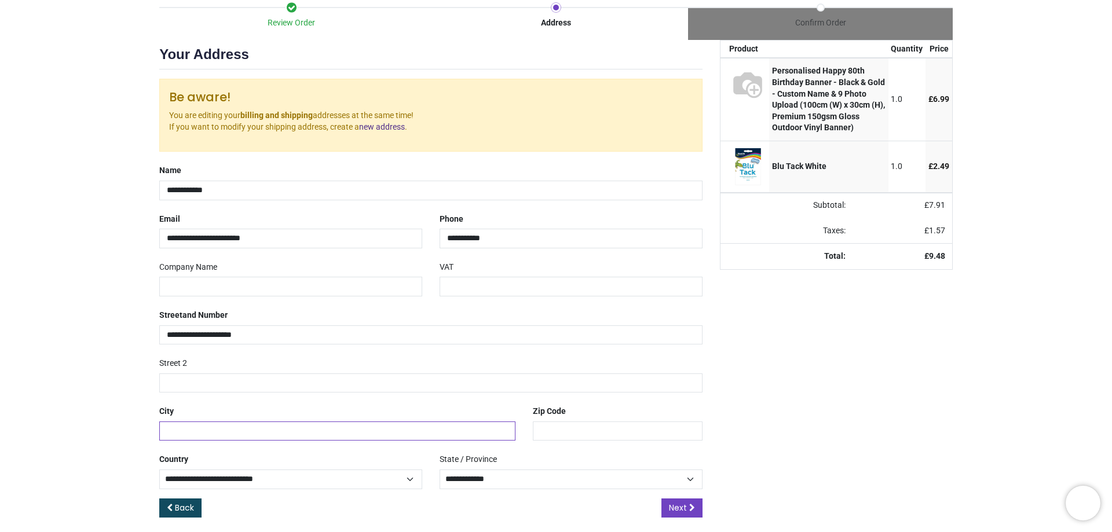
type input "*****"
type input "********"
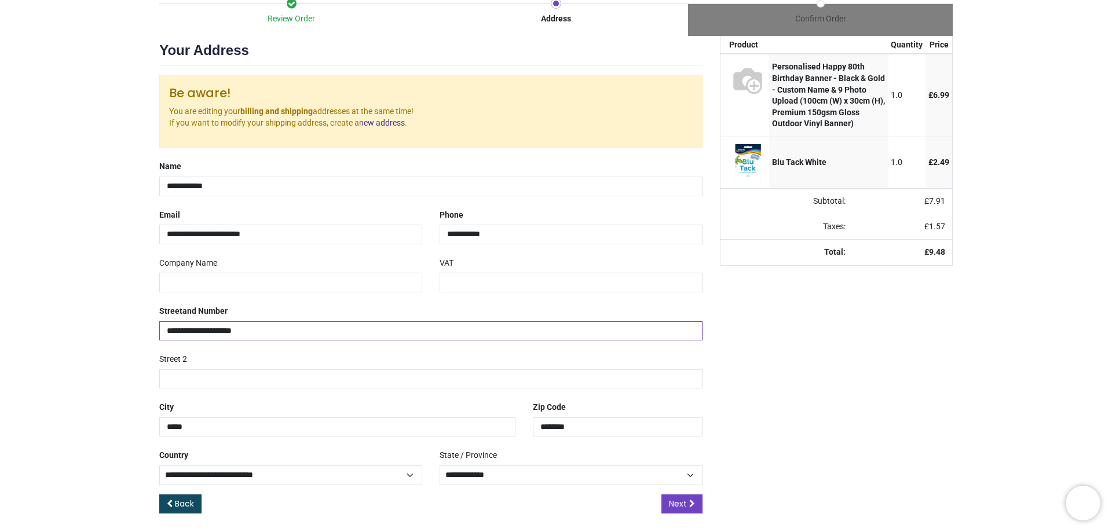
scroll to position [125, 0]
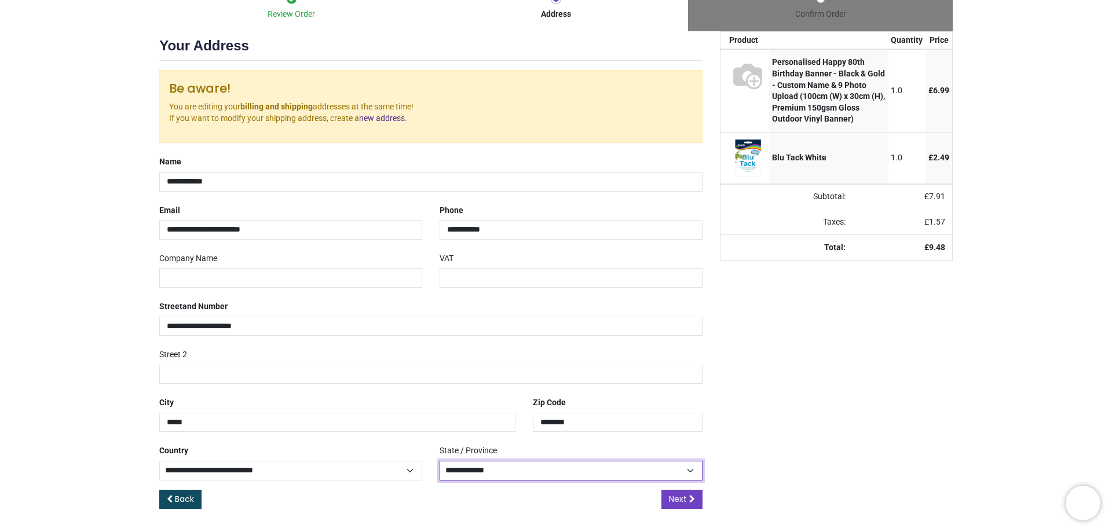
click at [648, 474] on select "**********" at bounding box center [571, 471] width 263 height 20
select select "***"
click at [440, 461] on select "**********" at bounding box center [571, 471] width 263 height 20
click at [689, 497] on icon at bounding box center [692, 499] width 6 height 8
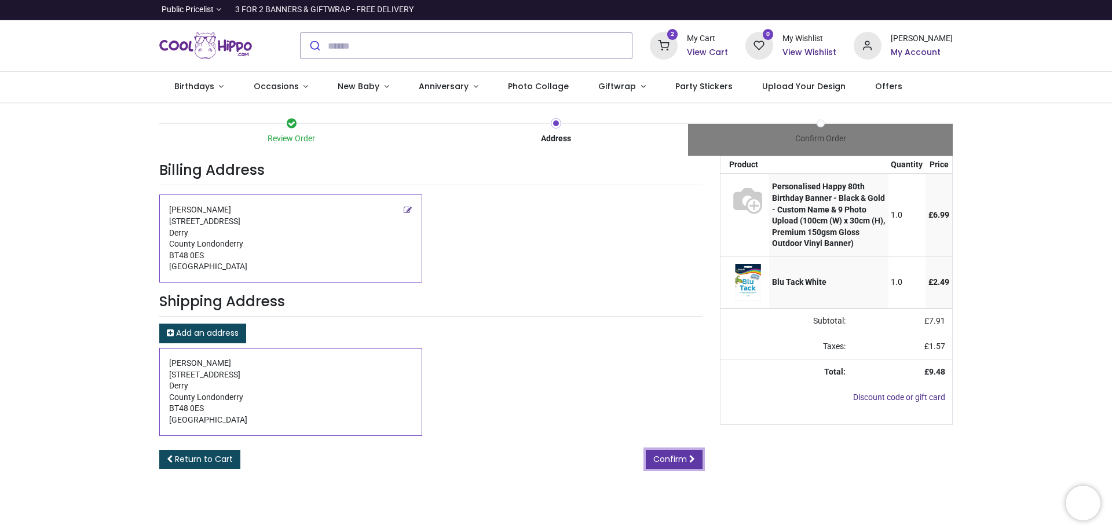
click at [655, 457] on span "Confirm" at bounding box center [670, 460] width 34 height 12
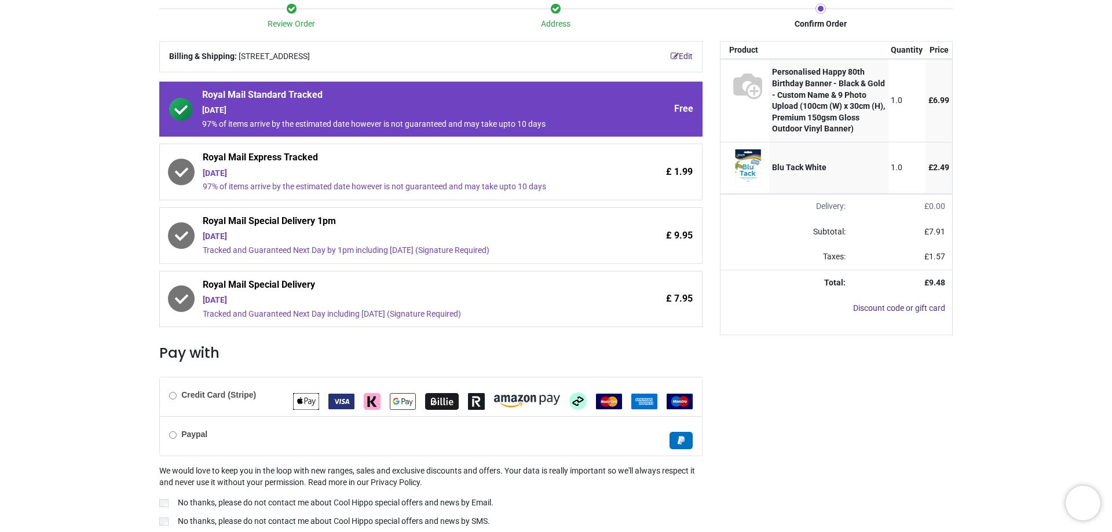
scroll to position [116, 0]
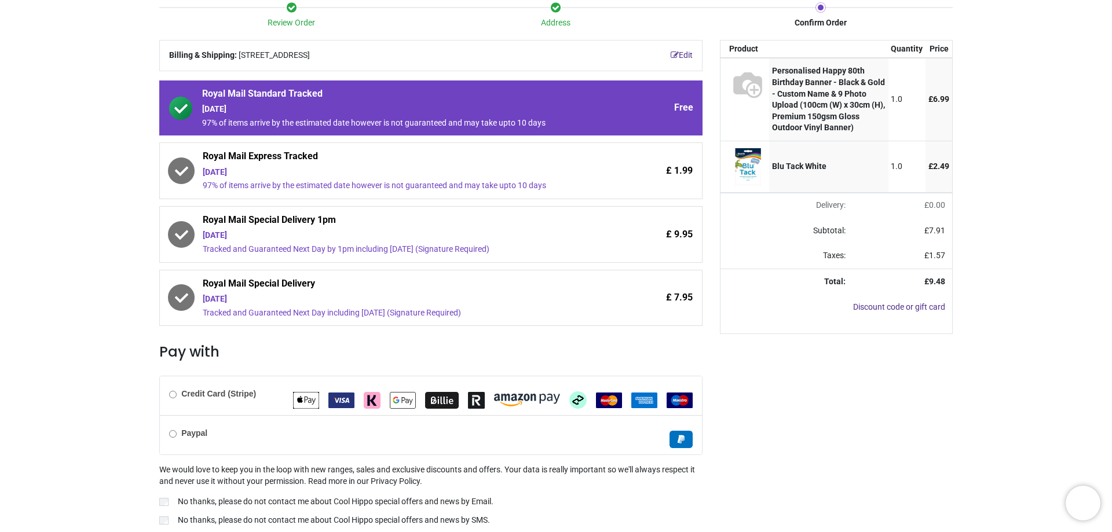
click at [174, 400] on div "Credit Card (Stripe)" at bounding box center [431, 396] width 542 height 39
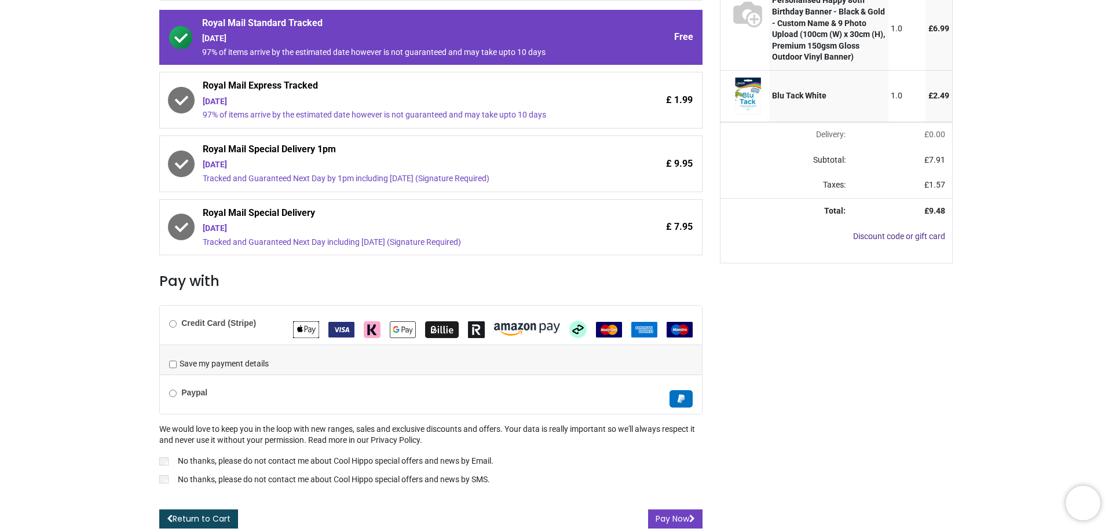
scroll to position [188, 0]
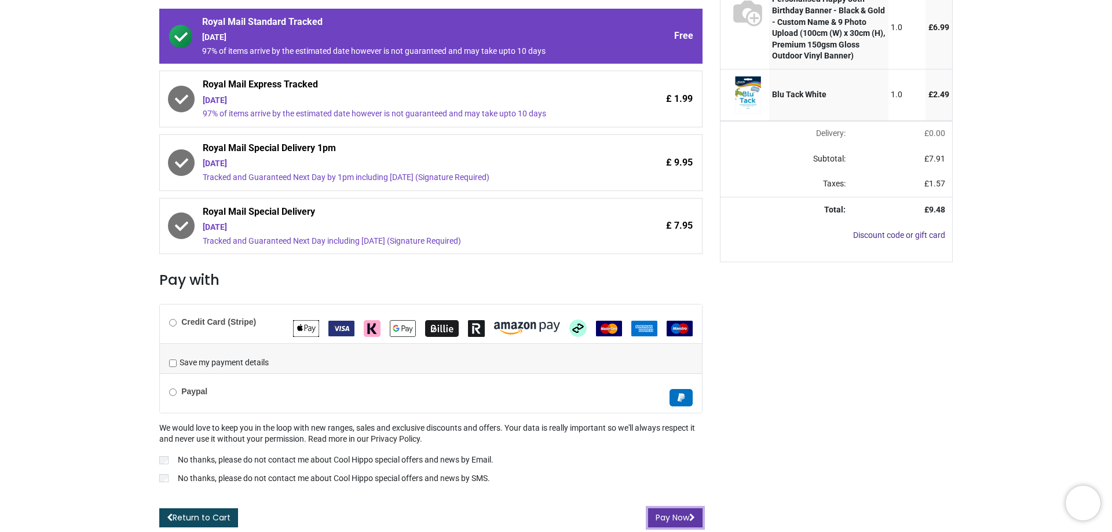
click at [667, 517] on button "Pay Now" at bounding box center [675, 519] width 54 height 20
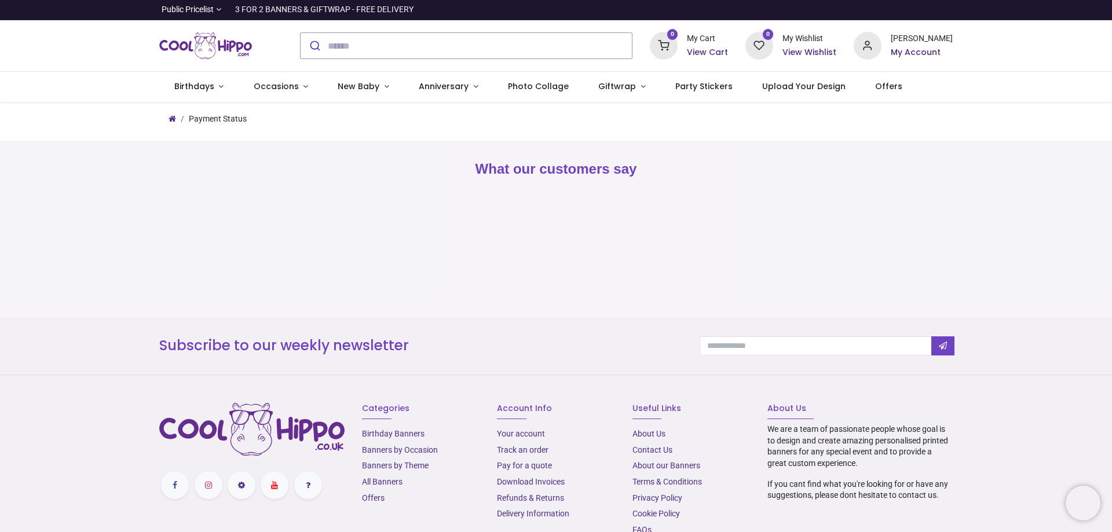
type input "**********"
